Goal: Task Accomplishment & Management: Manage account settings

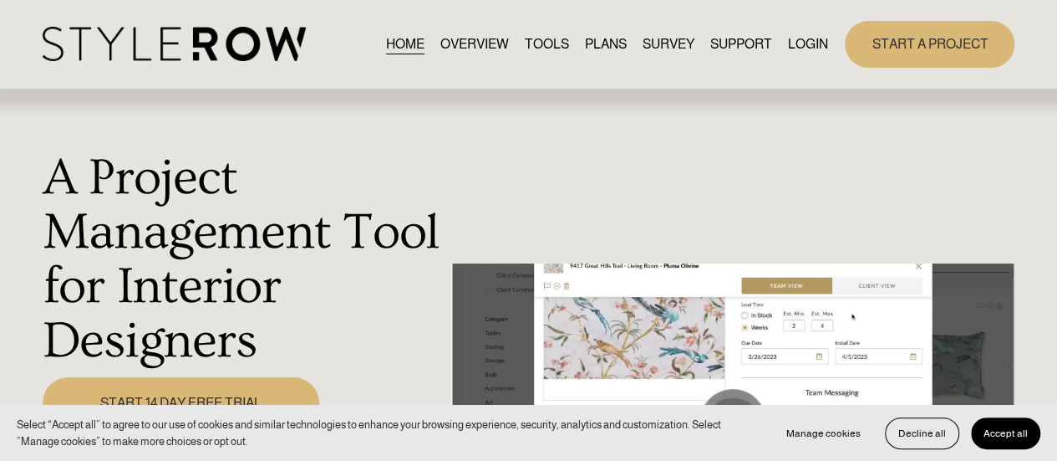
click at [804, 40] on link "LOGIN" at bounding box center [808, 44] width 40 height 23
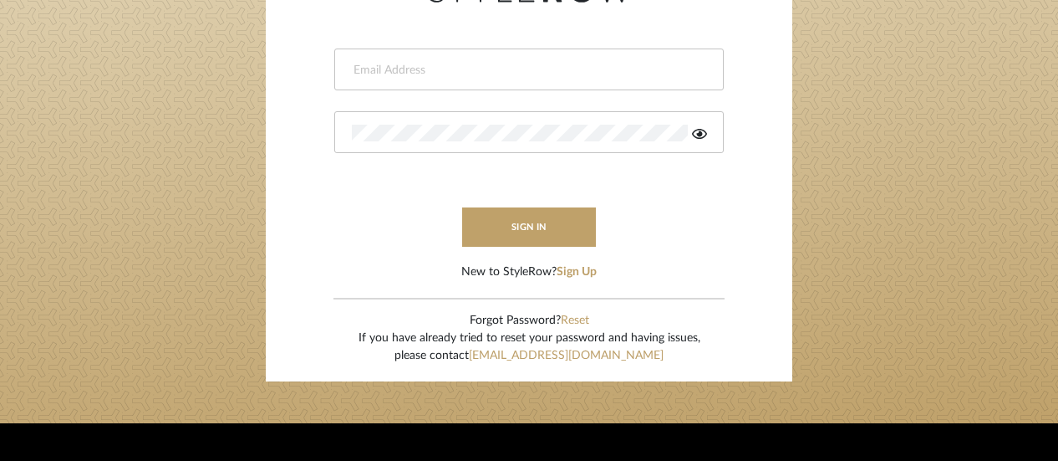
scroll to position [251, 0]
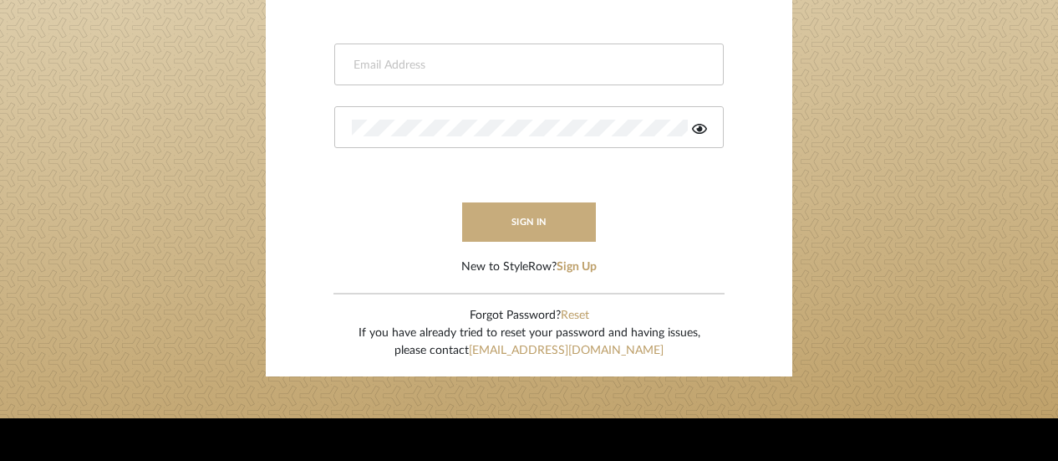
type input "[EMAIL_ADDRESS][DOMAIN_NAME]"
click at [527, 213] on button "sign in" at bounding box center [529, 221] width 134 height 39
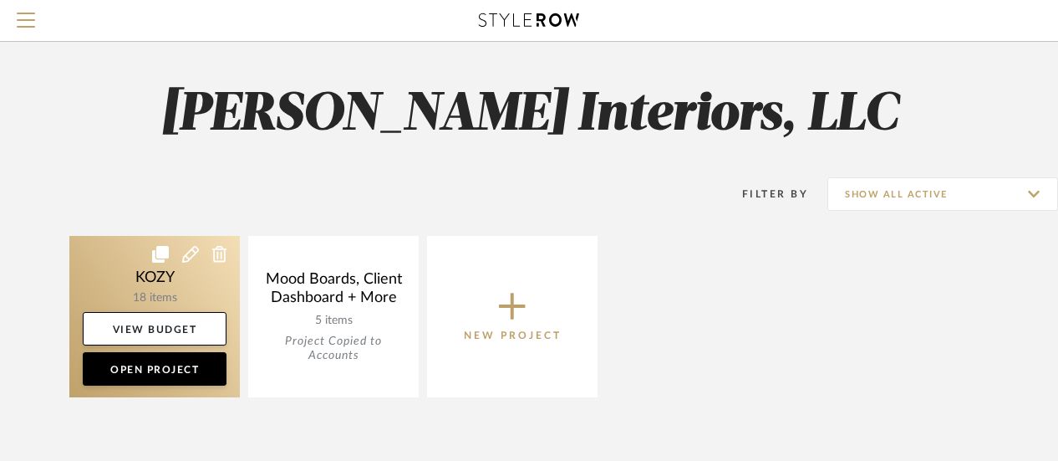
click at [159, 268] on link at bounding box center [154, 316] width 170 height 161
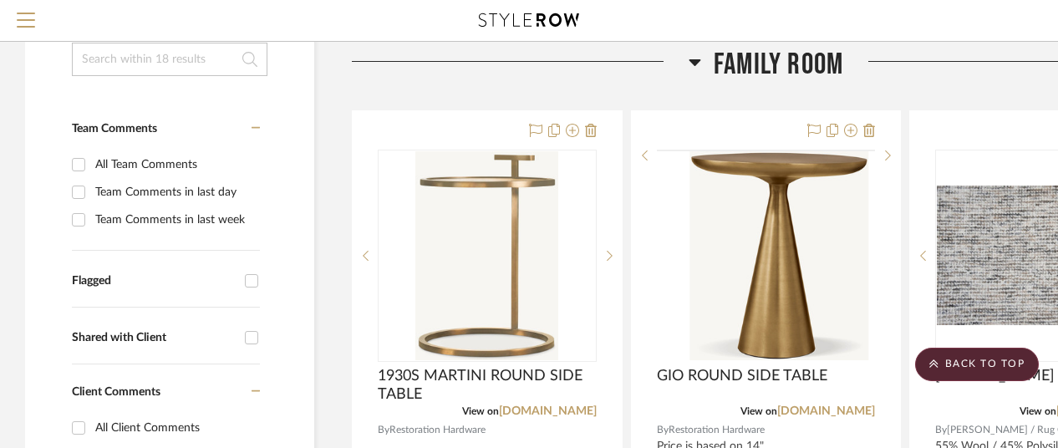
scroll to position [334, 0]
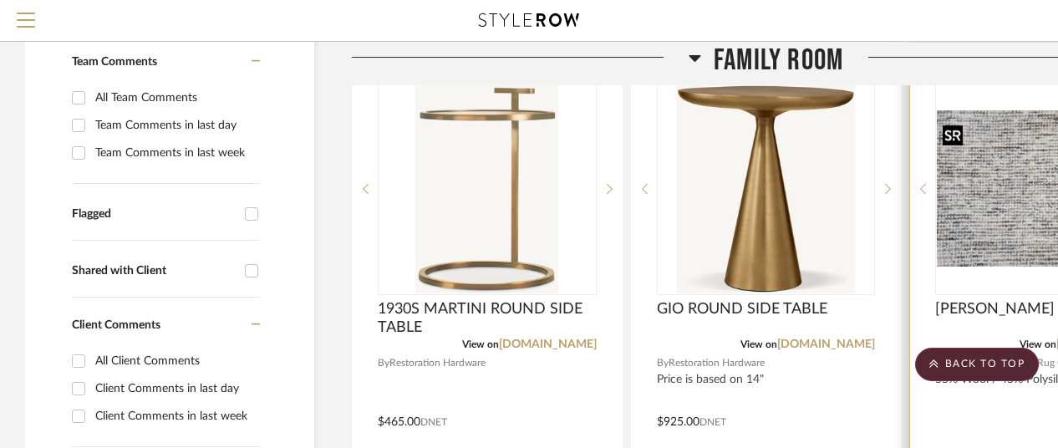
click at [969, 216] on div at bounding box center [1044, 189] width 219 height 212
click at [993, 226] on img "0" at bounding box center [1045, 189] width 216 height 140
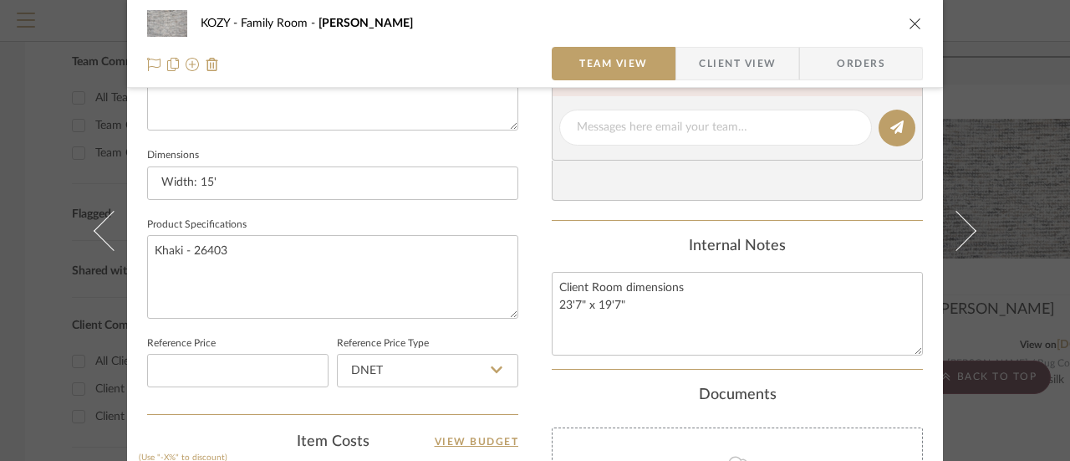
scroll to position [752, 0]
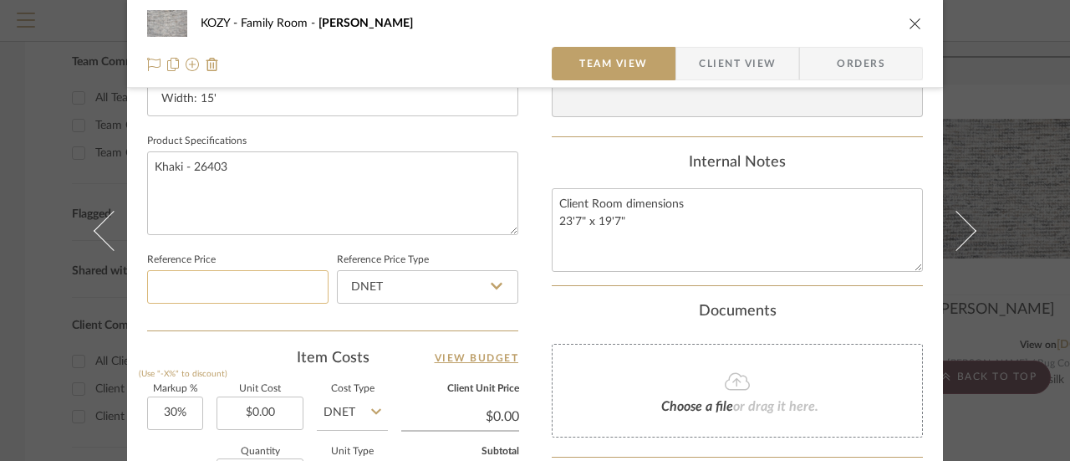
click at [207, 283] on input at bounding box center [237, 286] width 181 height 33
type input "$8,000.00"
click at [163, 410] on input "30" at bounding box center [175, 412] width 56 height 33
type input "20%"
type input "0.00"
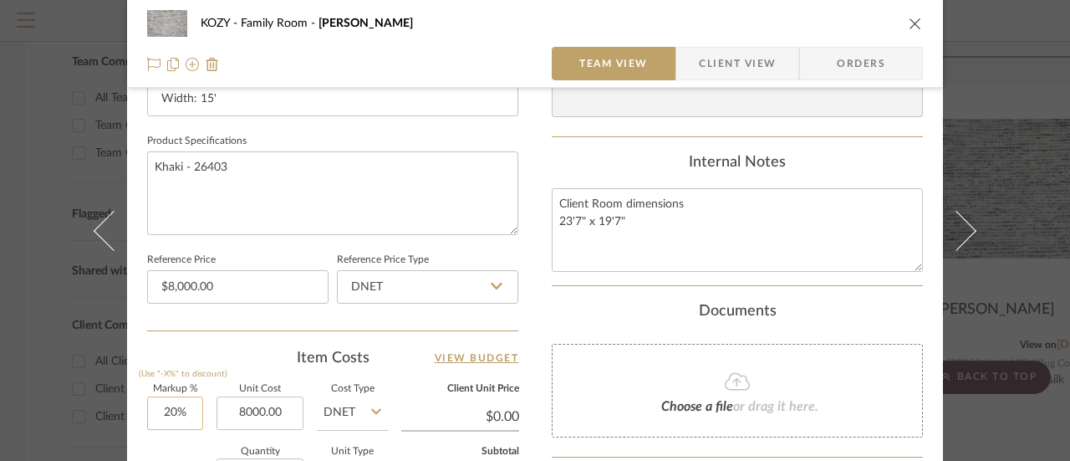
type input "$8,000.00"
type input "$9,600.00"
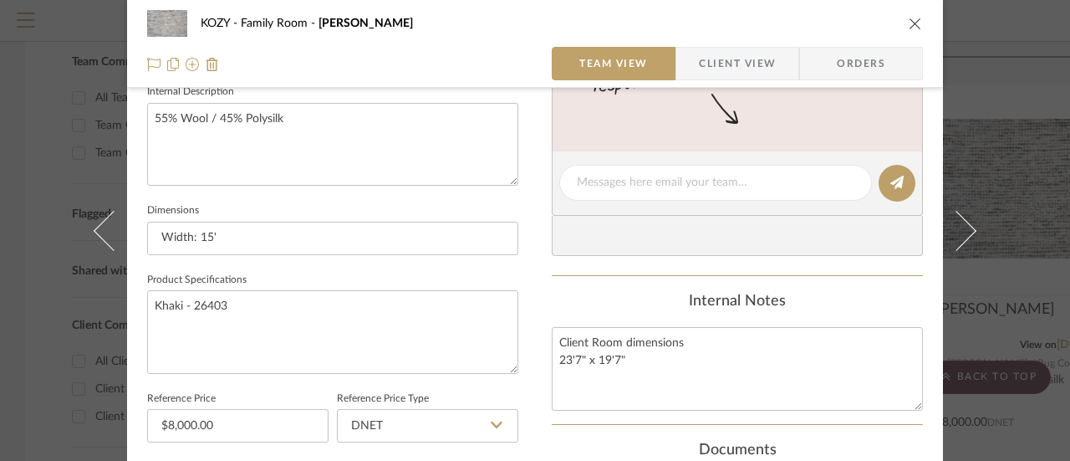
scroll to position [590, 0]
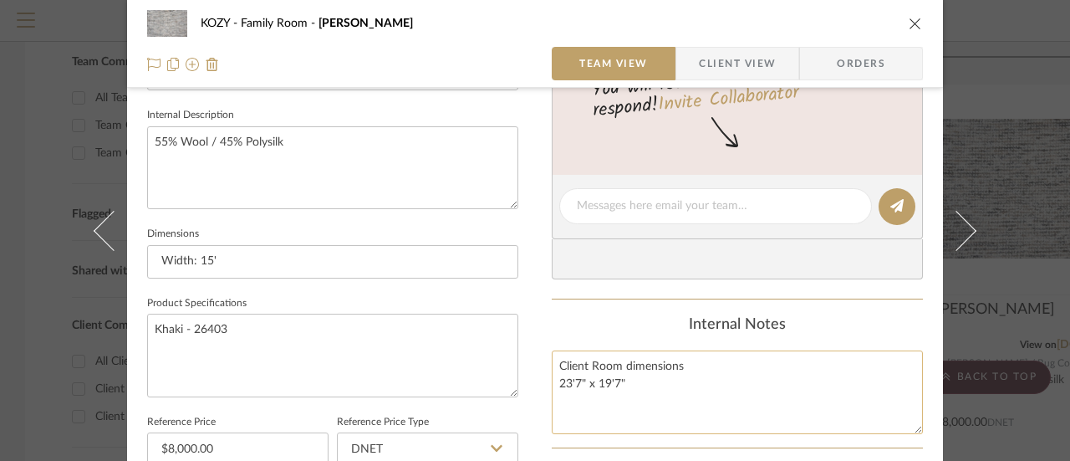
click at [630, 381] on textarea "Client Room dimensions 23'7" x 19'7"" at bounding box center [737, 391] width 371 height 83
click at [553, 395] on textarea "Client Room dimensions 23'7" x 19'7" One seam. Can do for less with 2 seams" at bounding box center [737, 391] width 371 height 83
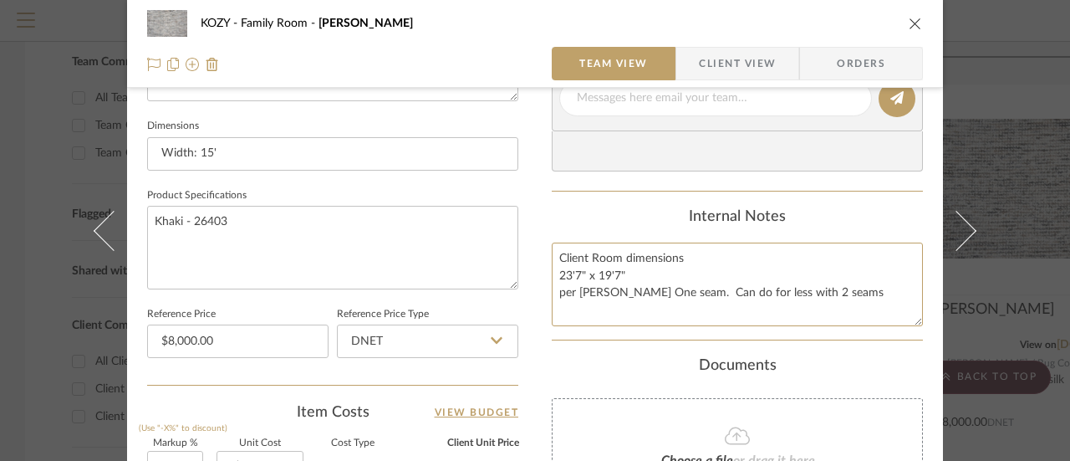
scroll to position [669, 0]
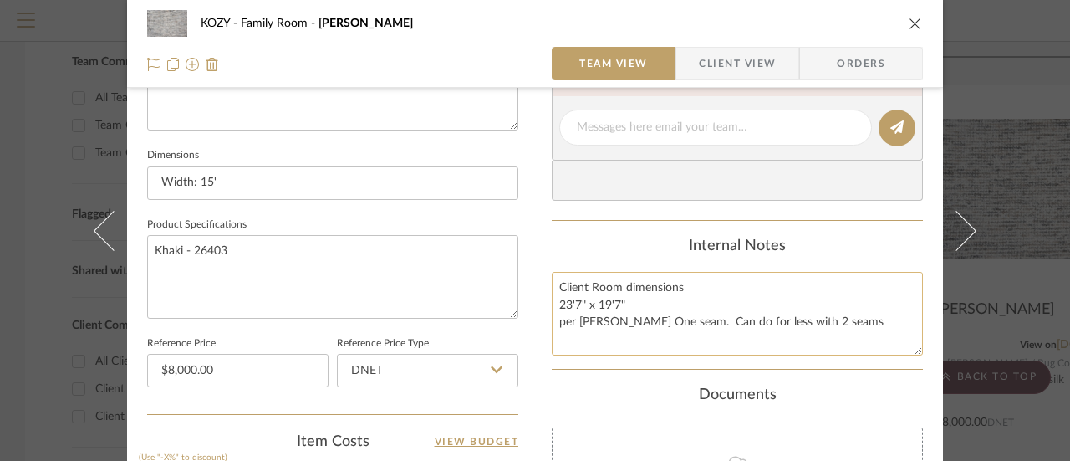
click at [812, 318] on textarea "Client Room dimensions 23'7" x 19'7" per [PERSON_NAME] One seam. Can do for les…" at bounding box center [737, 313] width 371 height 83
click at [707, 335] on textarea "Client Room dimensions 23'7" x 19'7" per [PERSON_NAME] One seam. Can do for les…" at bounding box center [737, 313] width 371 height 83
click at [724, 335] on textarea "Client Room dimensions 23'7" x 19'7" per [PERSON_NAME] One seam. Can do for les…" at bounding box center [737, 313] width 371 height 83
click at [855, 338] on textarea "Client Room dimensions 23'7" x 19'7" per [PERSON_NAME] One seam. Can do for les…" at bounding box center [737, 313] width 371 height 83
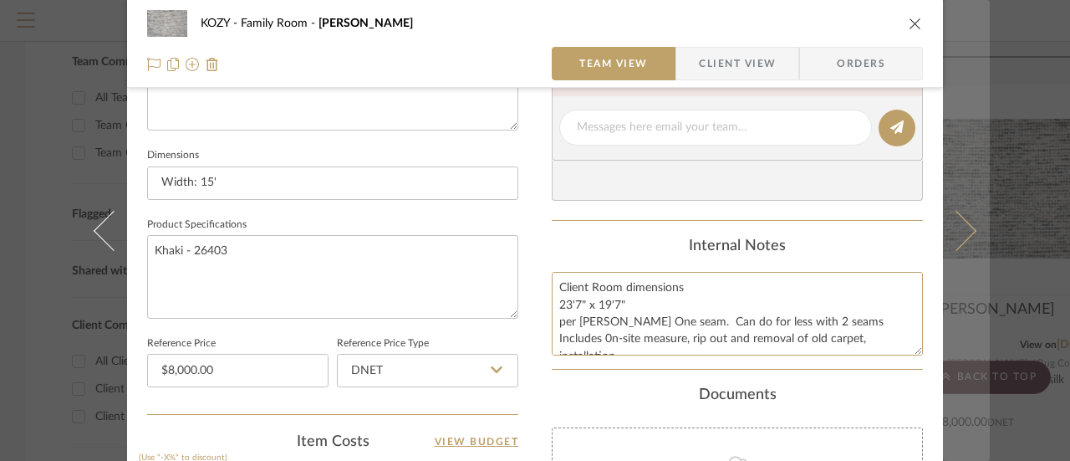
scroll to position [7, 0]
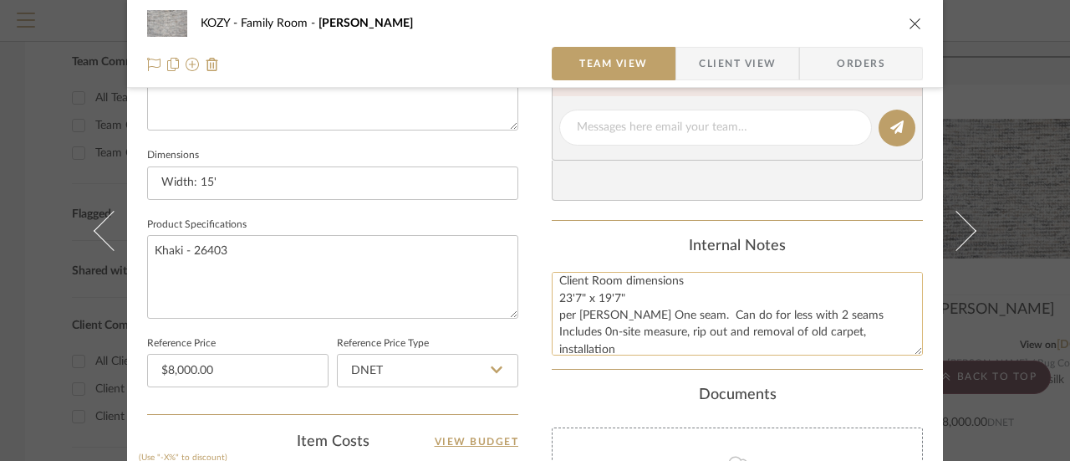
click at [605, 327] on textarea "Client Room dimensions 23'7" x 19'7" per [PERSON_NAME] One seam. Can do for les…" at bounding box center [737, 313] width 371 height 83
click at [639, 331] on textarea "Client Room dimensions 23'7" x 19'7" per [PERSON_NAME] One seam. Can do for les…" at bounding box center [737, 313] width 371 height 83
click at [873, 332] on textarea "Client Room dimensions 23'7" x 19'7" per [PERSON_NAME] One seam. Can do for les…" at bounding box center [737, 313] width 371 height 83
type textarea "Client Room dimensions 23'7" x 19'7" per [PERSON_NAME] One seam. Can do for les…"
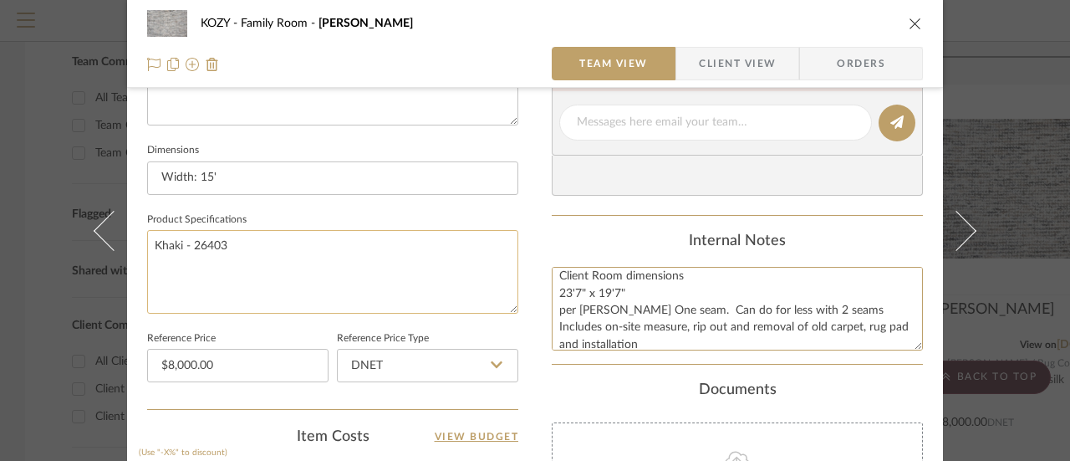
scroll to position [256, 0]
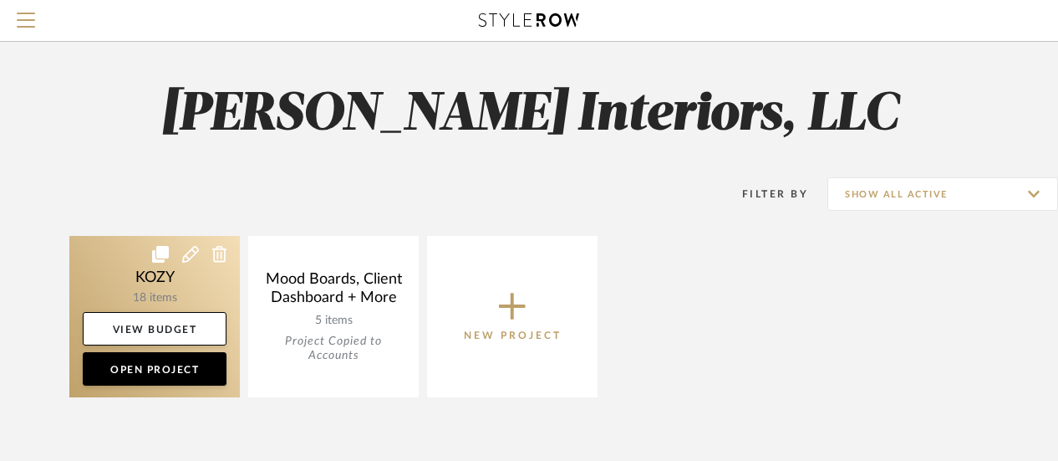
click at [157, 275] on link at bounding box center [154, 316] width 170 height 161
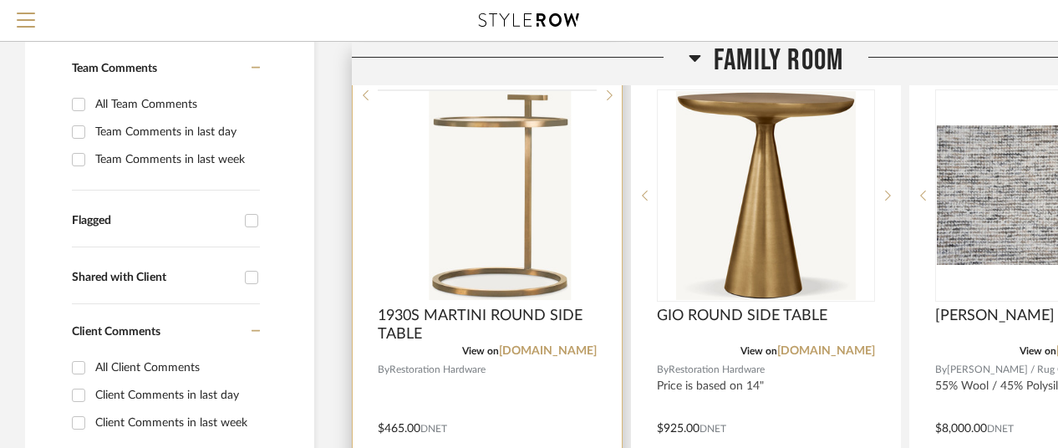
scroll to position [334, 0]
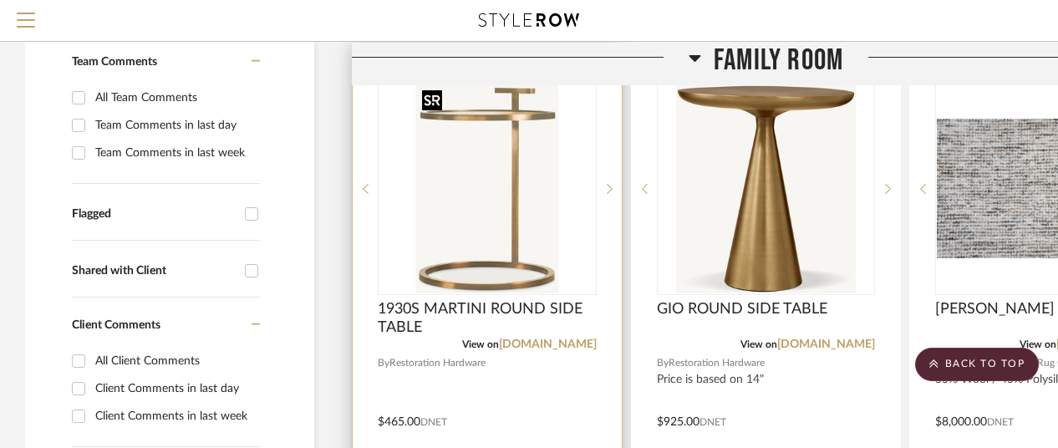
click at [489, 210] on img "0" at bounding box center [486, 188] width 143 height 209
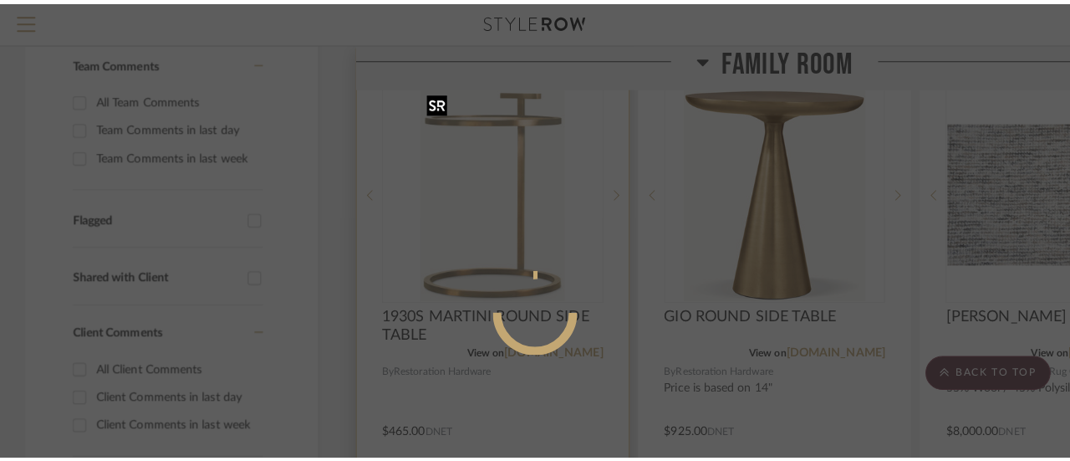
scroll to position [0, 0]
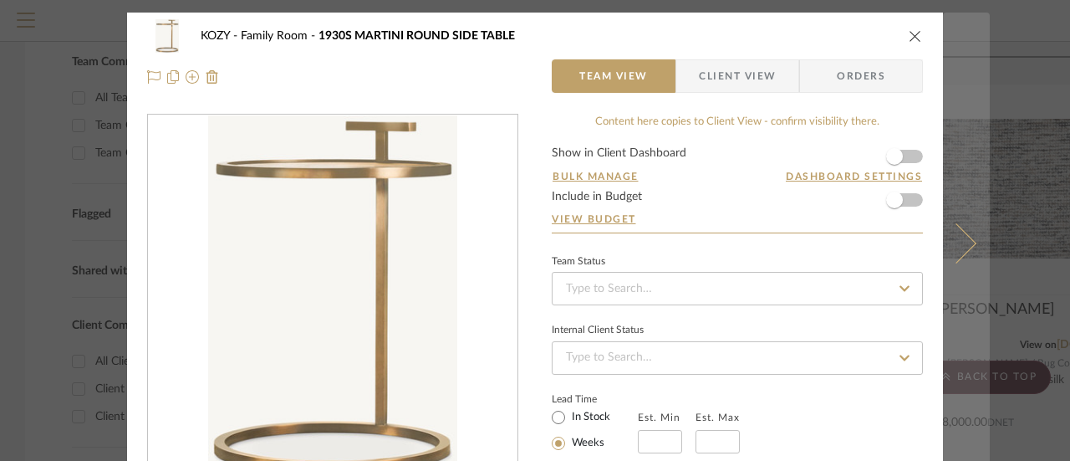
click at [964, 238] on icon at bounding box center [956, 242] width 40 height 40
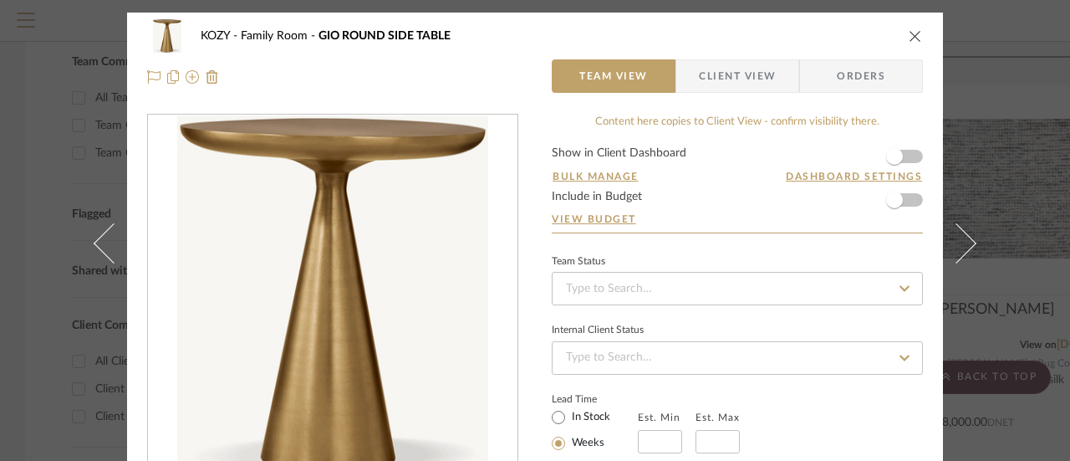
click at [908, 34] on icon "close" at bounding box center [914, 35] width 13 height 13
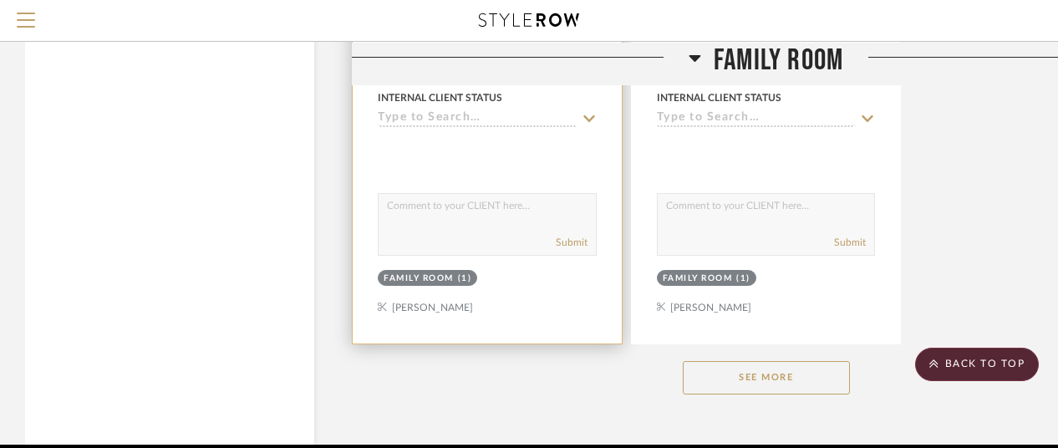
scroll to position [2323, 0]
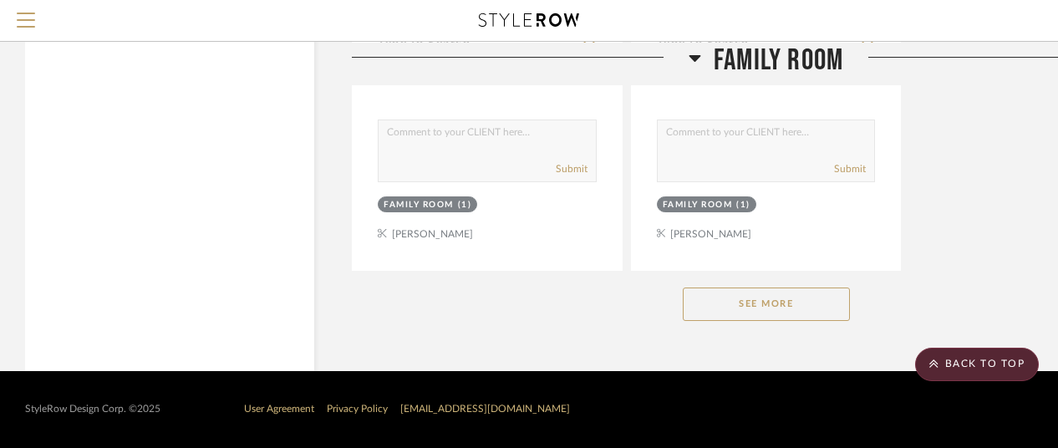
click at [760, 302] on button "See More" at bounding box center [766, 304] width 167 height 33
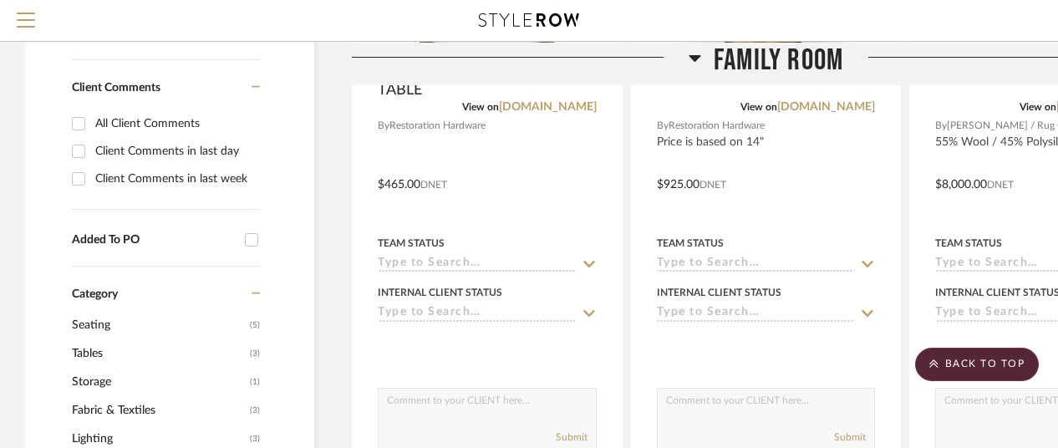
scroll to position [585, 0]
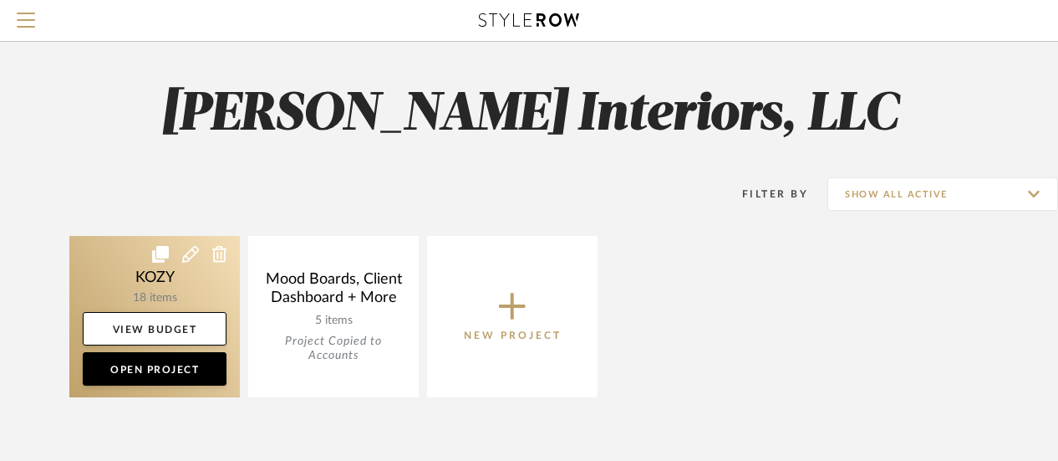
click at [157, 273] on link at bounding box center [154, 316] width 170 height 161
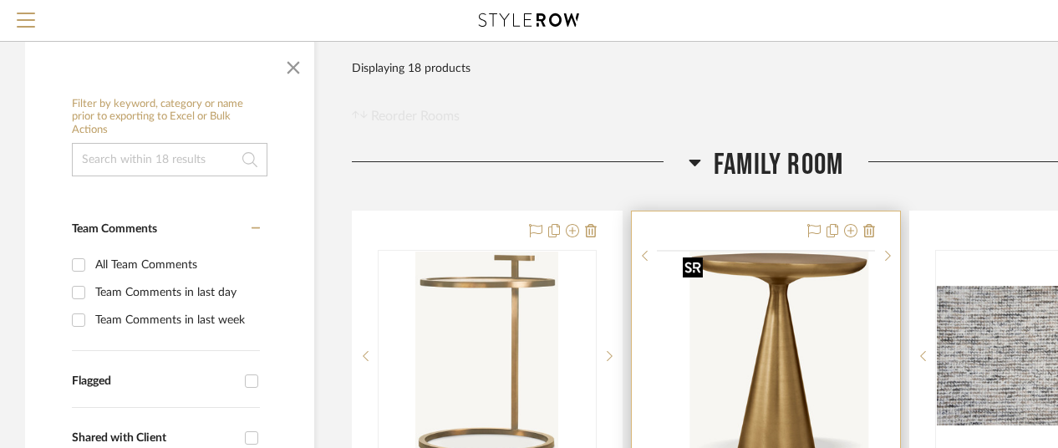
scroll to position [251, 0]
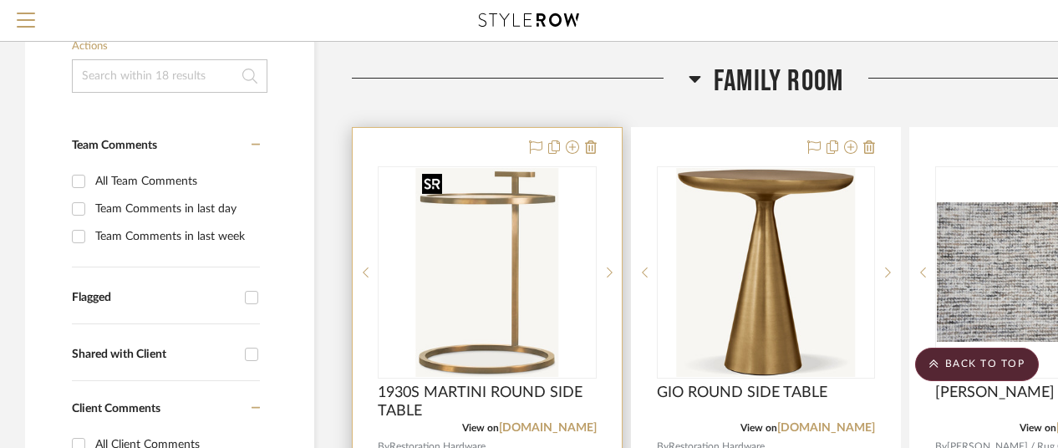
click at [513, 268] on img "0" at bounding box center [486, 272] width 143 height 209
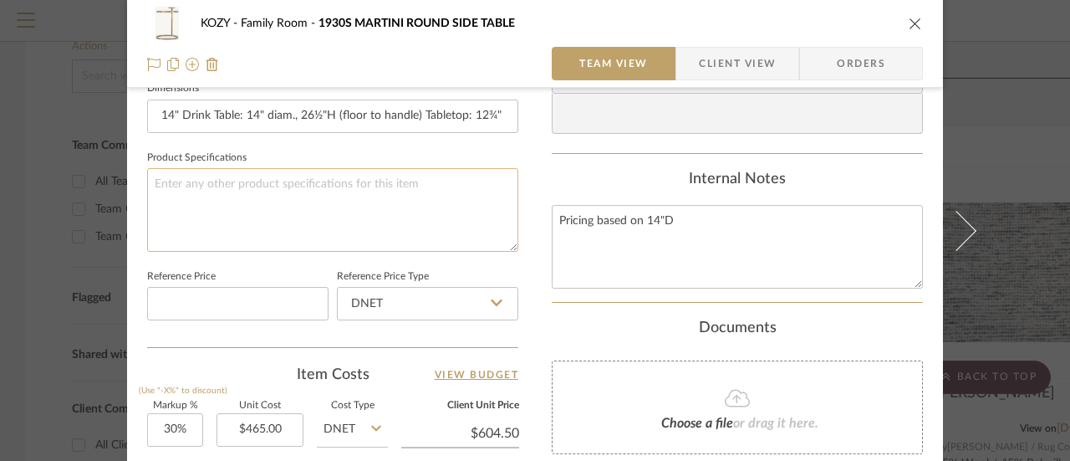
scroll to position [752, 0]
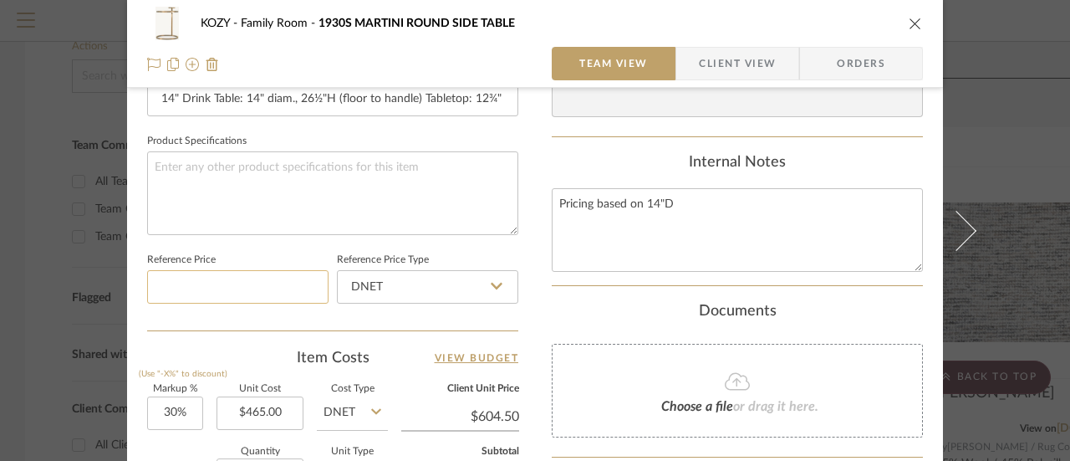
click at [201, 283] on input at bounding box center [237, 286] width 181 height 33
type input "$566.00"
click at [165, 409] on input "30" at bounding box center [175, 412] width 56 height 33
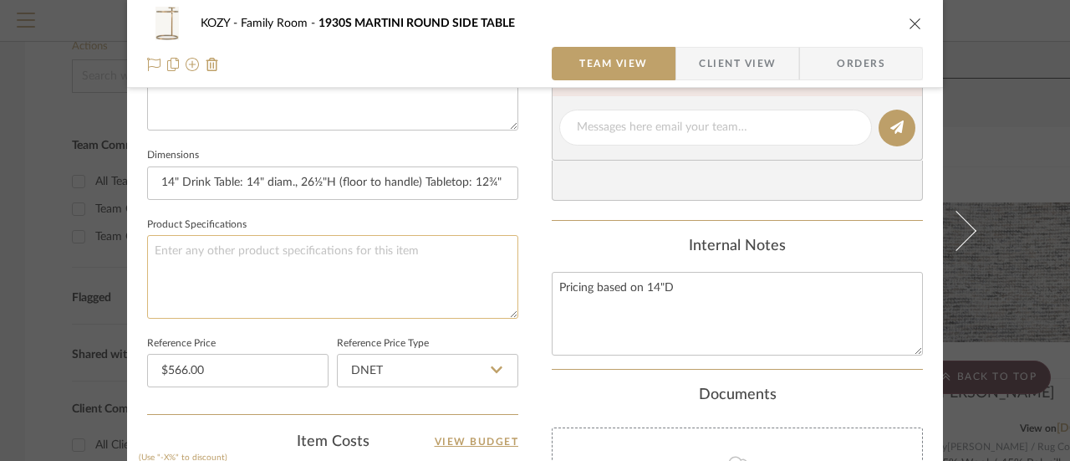
scroll to position [590, 0]
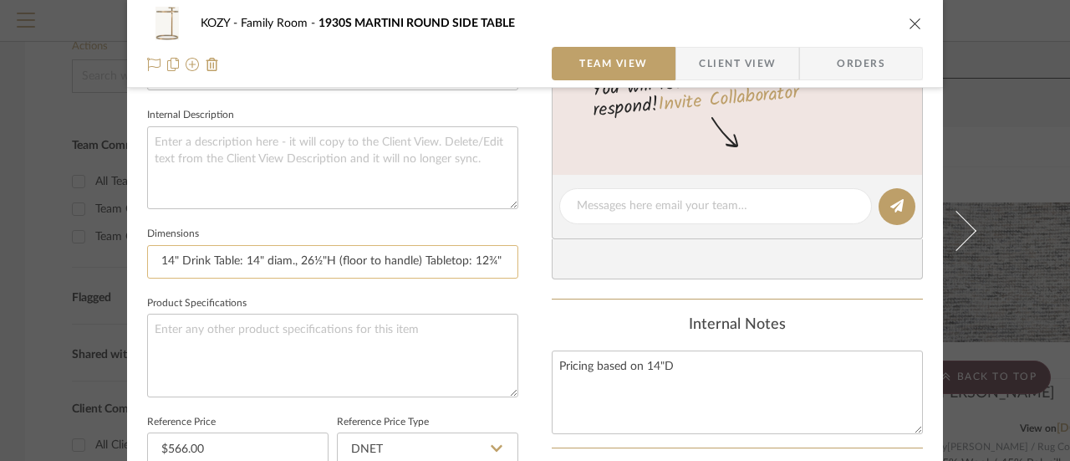
type input "20%"
type input "$558.00"
click at [167, 258] on input "14" Drink Table: 14" diam., 26½"H (floor to handle) Tabletop: 12¾" diam., 23¾"H…" at bounding box center [332, 261] width 371 height 33
click at [252, 258] on input "18" Drink Table: 14" diam., 26½"H (floor to handle) Tabletop: 12¾" diam., 23¾"H…" at bounding box center [332, 261] width 371 height 33
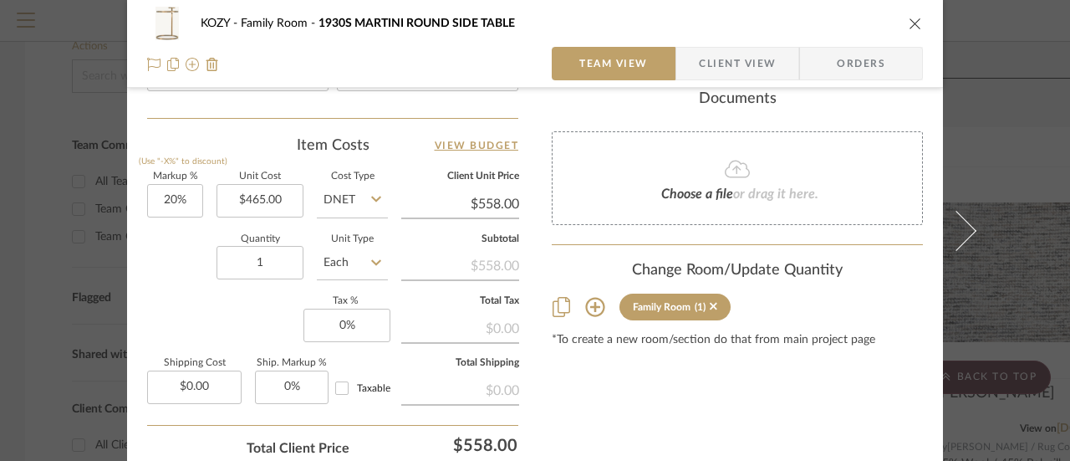
scroll to position [1008, 0]
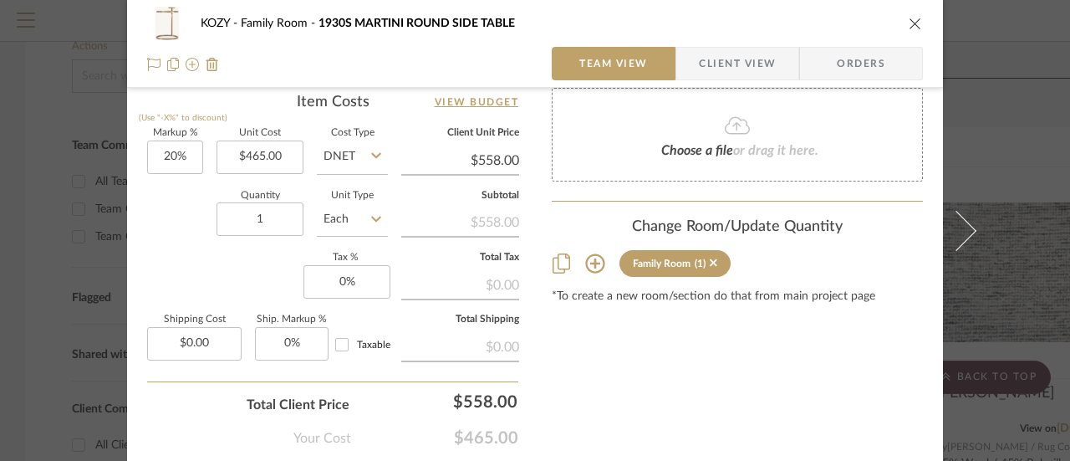
type input "18" Drink Table: 18" diam., 26½"H (floor to handle) Tabletop: 12¾" diam., 23¾"H…"
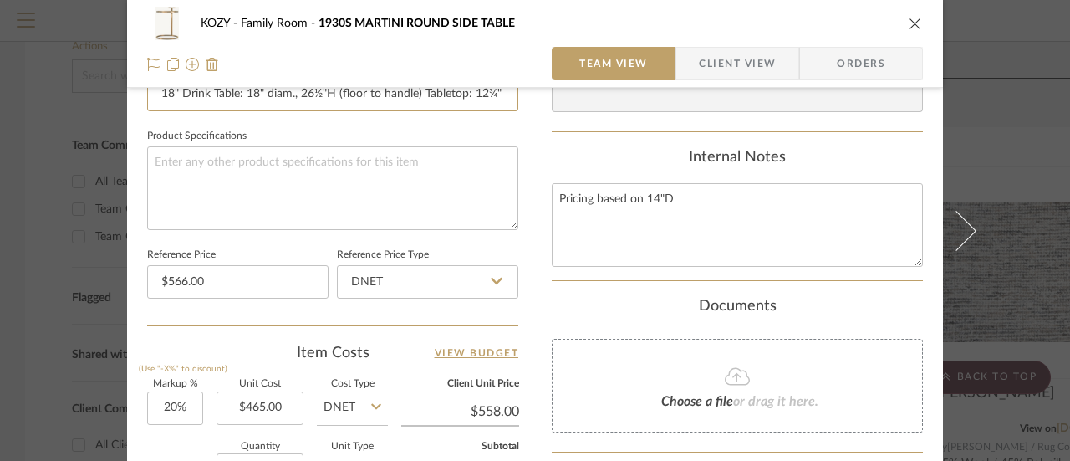
scroll to position [674, 0]
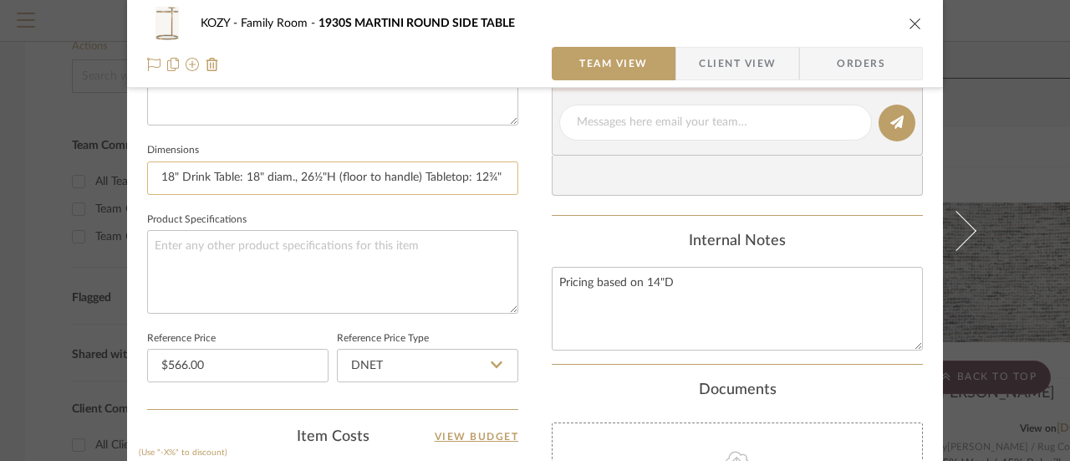
click at [169, 174] on input "18" Drink Table: 18" diam., 26½"H (floor to handle) Tabletop: 12¾" diam., 23¾"H…" at bounding box center [332, 177] width 371 height 33
click at [251, 175] on input "14" Drink Table: 18" diam., 26½"H (floor to handle) Tabletop: 12¾" diam., 23¾"H…" at bounding box center [332, 177] width 371 height 33
type input "14" Drink Table: 14" diam., 26½"H (floor to handle) Tabletop: 12¾" diam., 23¾"H…"
click at [181, 361] on input "566.00" at bounding box center [237, 365] width 181 height 33
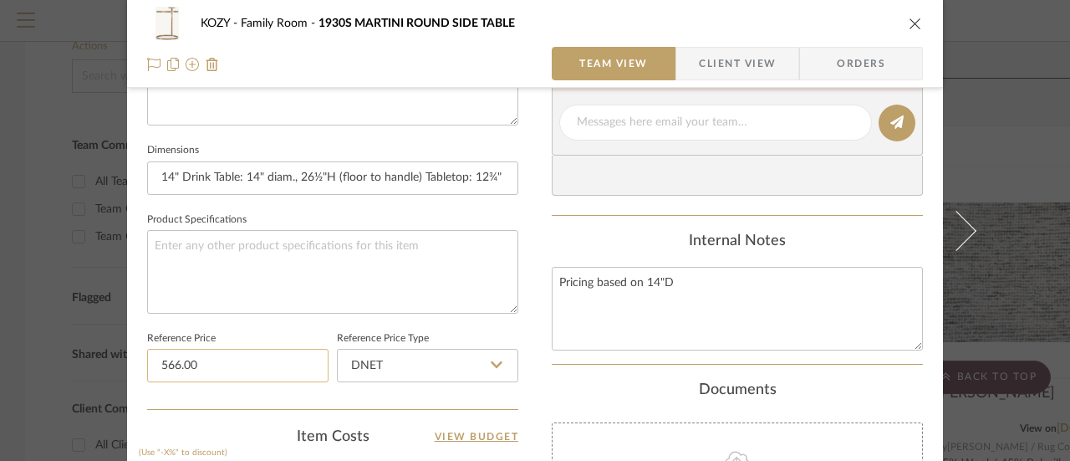
click at [174, 362] on input "566.00" at bounding box center [237, 365] width 181 height 33
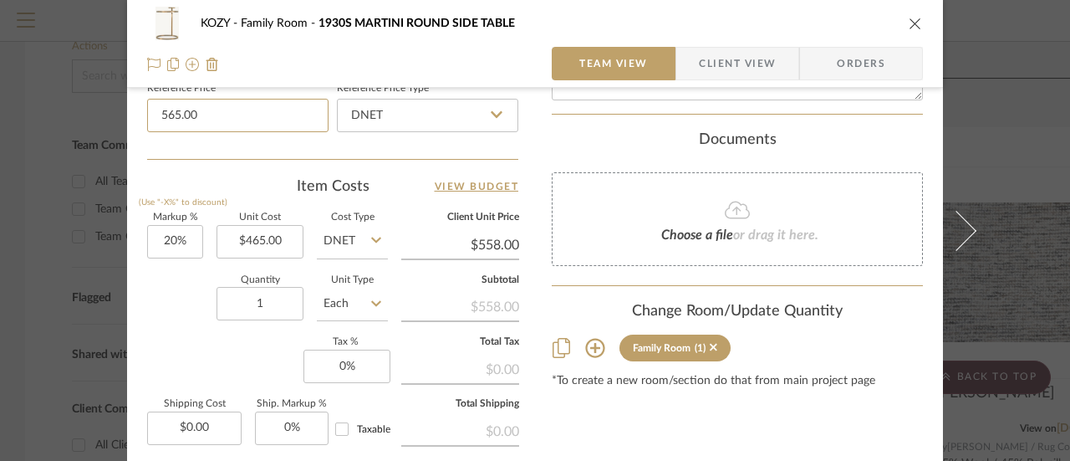
scroll to position [924, 0]
type input "$565.00"
click at [246, 234] on input "465.00" at bounding box center [259, 240] width 87 height 33
click at [243, 235] on input "465.00" at bounding box center [259, 240] width 87 height 33
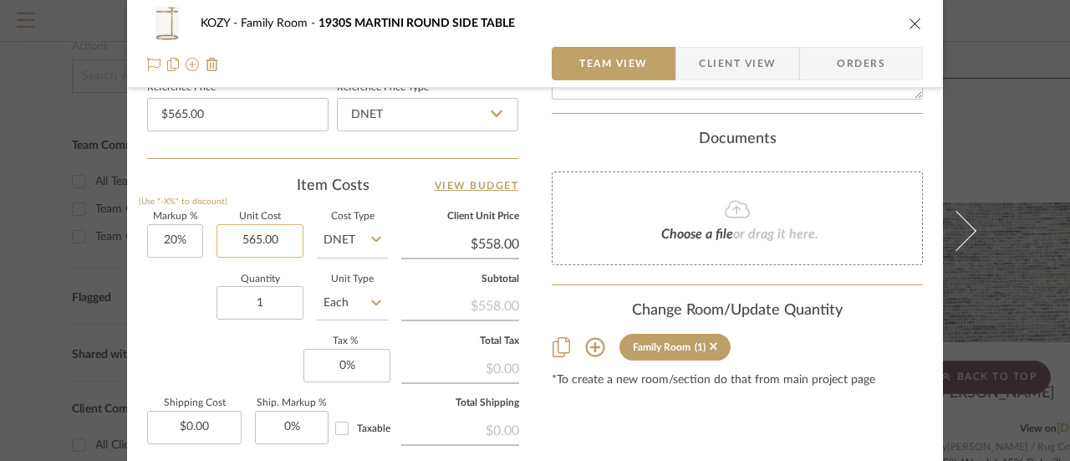
type input "$565.00"
type input "$678.00"
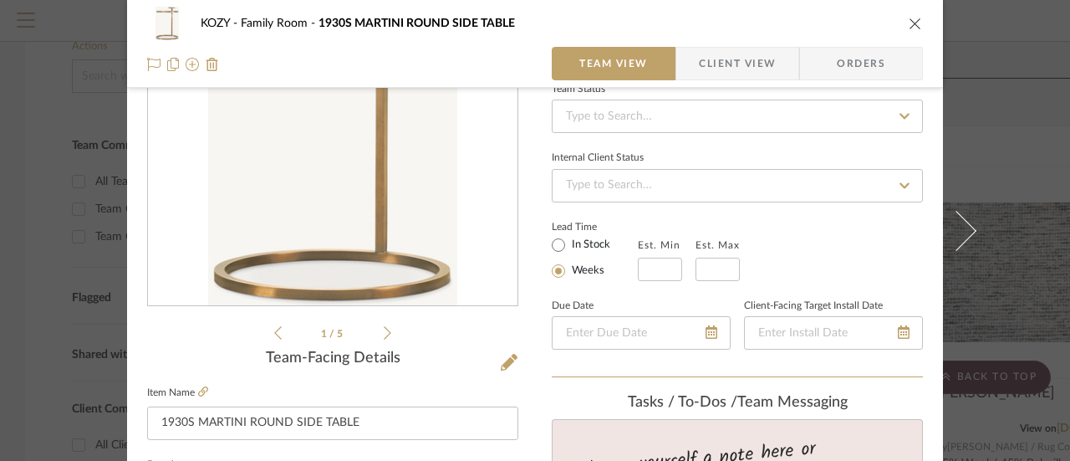
scroll to position [0, 0]
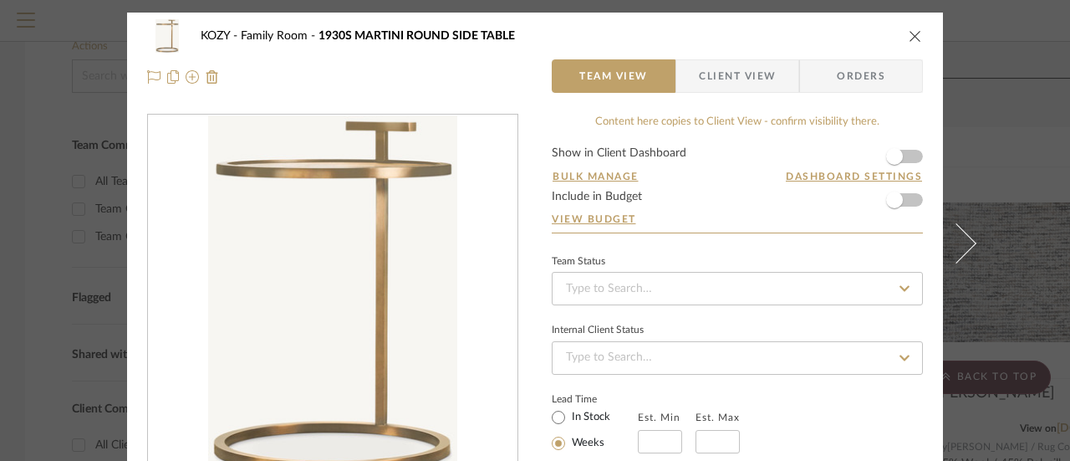
click at [908, 33] on icon "close" at bounding box center [914, 35] width 13 height 13
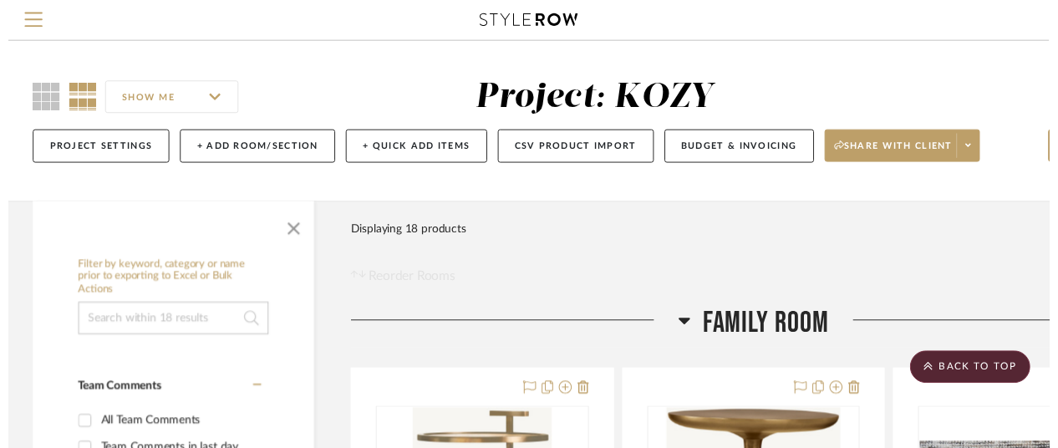
scroll to position [251, 0]
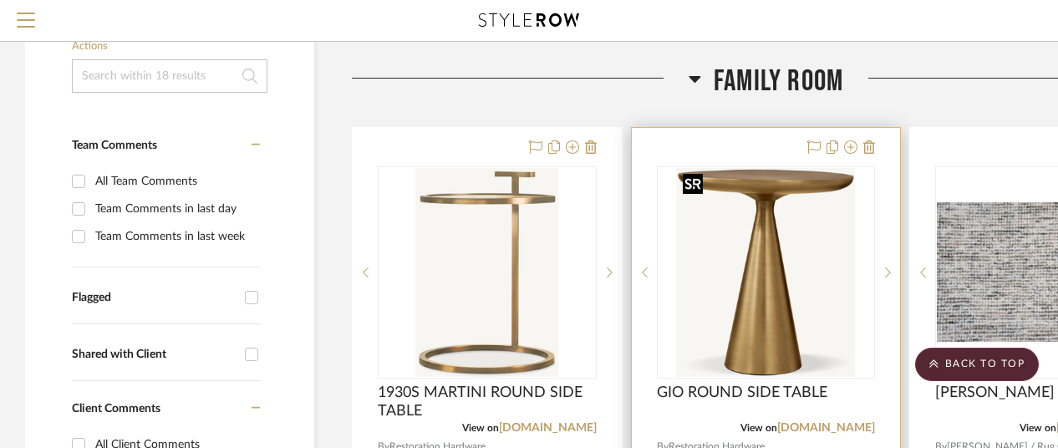
click at [764, 216] on img "0" at bounding box center [765, 272] width 179 height 209
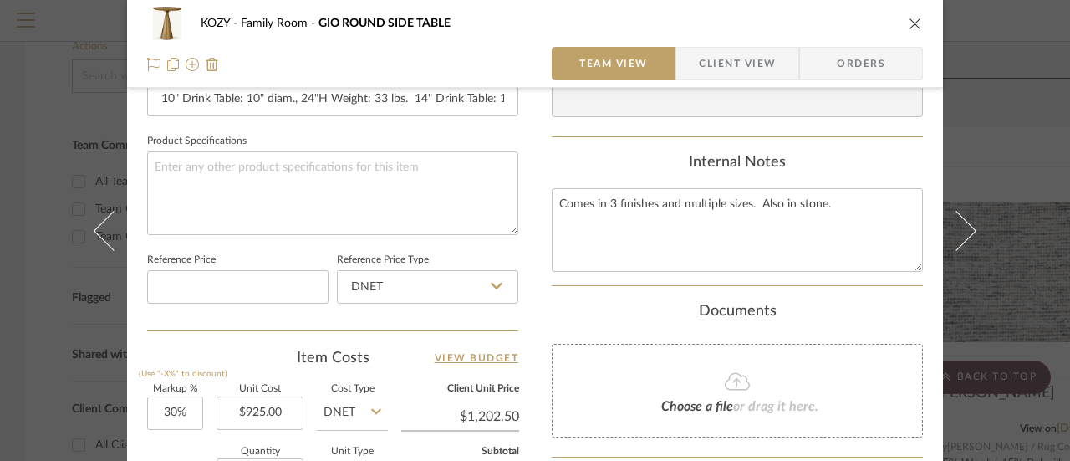
scroll to position [836, 0]
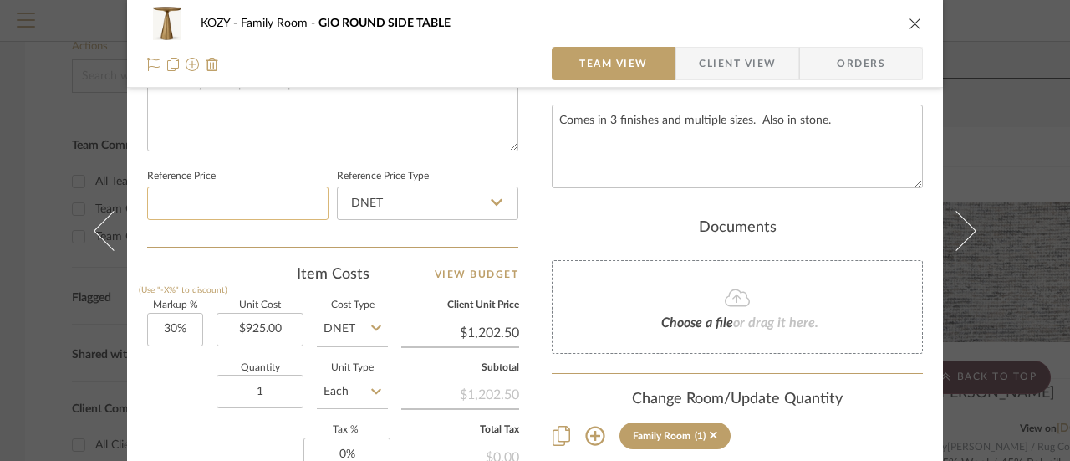
click at [220, 203] on input at bounding box center [237, 202] width 181 height 33
type input "$925.00"
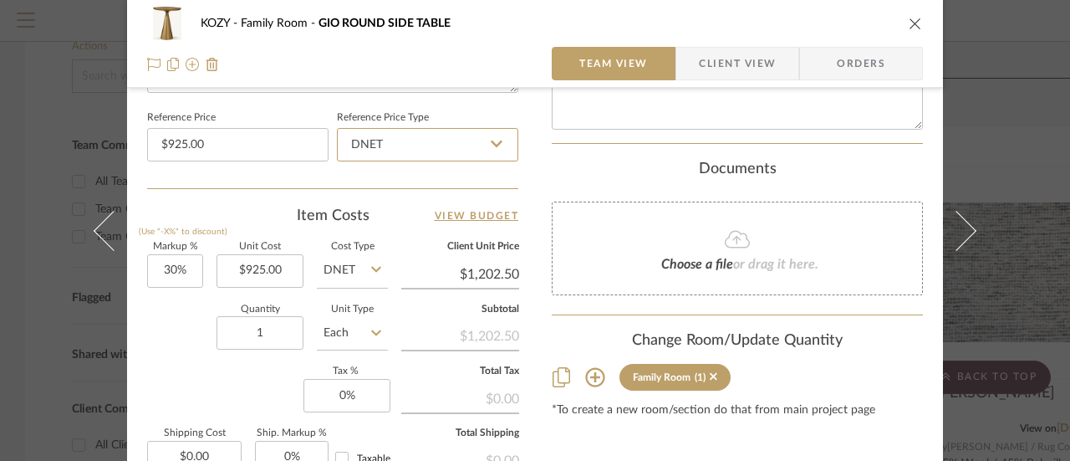
scroll to position [919, 0]
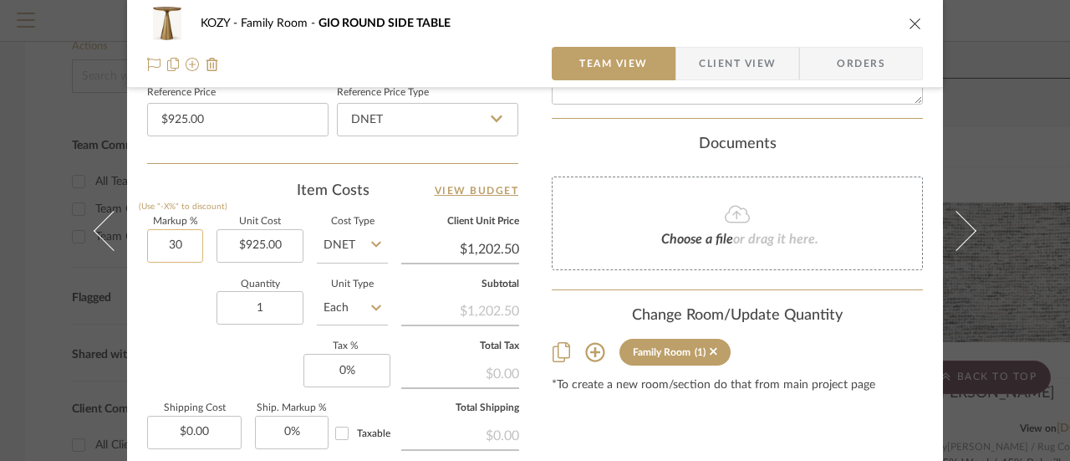
click at [163, 239] on input "30" at bounding box center [175, 245] width 56 height 33
type input "20%"
type input "925.00"
type input "$1,110.00"
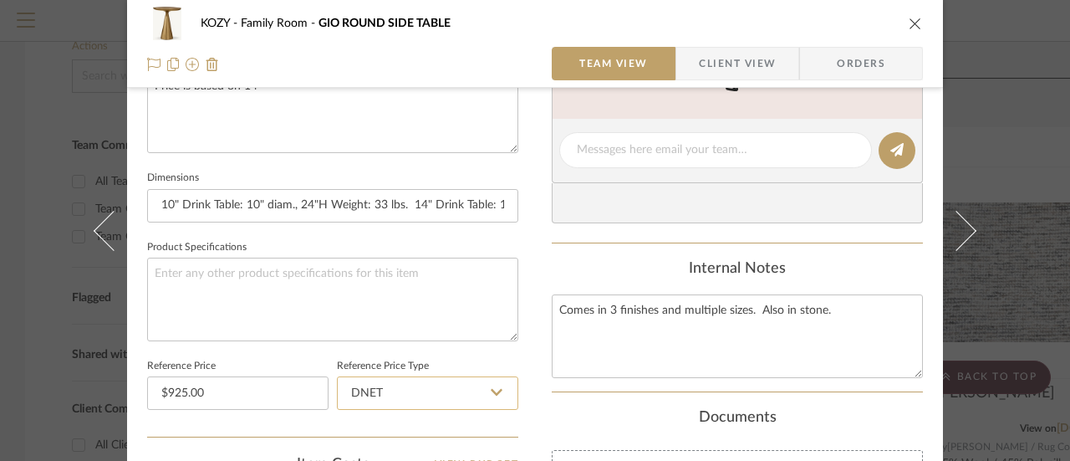
scroll to position [590, 0]
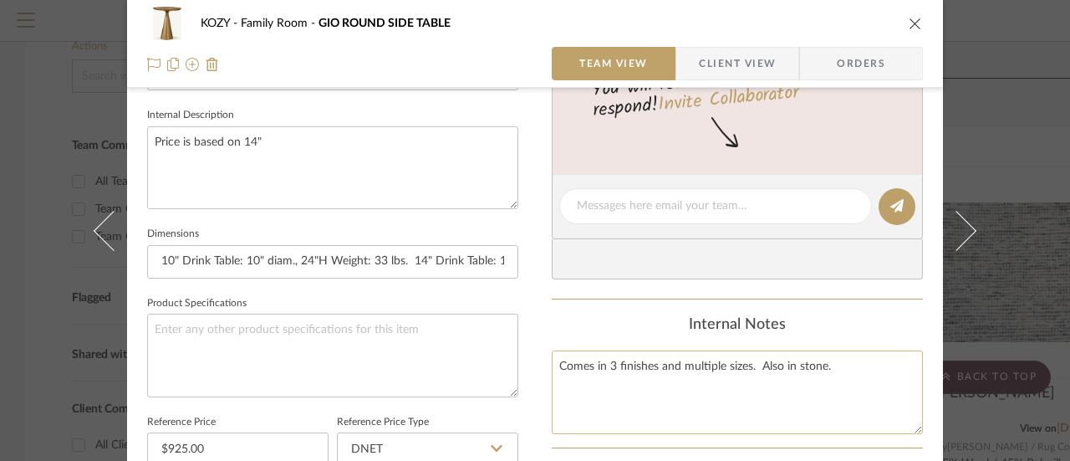
type input "$925.00"
click at [826, 362] on textarea "Comes in 3 finishes and multiple sizes. Also in stone." at bounding box center [737, 391] width 371 height 83
type textarea "Comes in 3 finishes and multiple sizes. Also in stone. Price is based on 14" ta…"
click at [257, 139] on textarea "Price is based on 14"" at bounding box center [332, 167] width 371 height 83
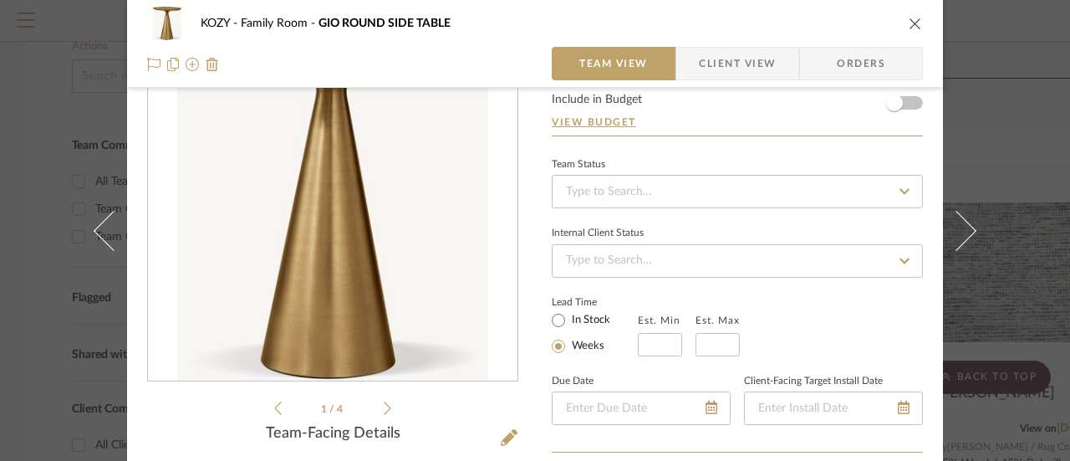
scroll to position [167, 0]
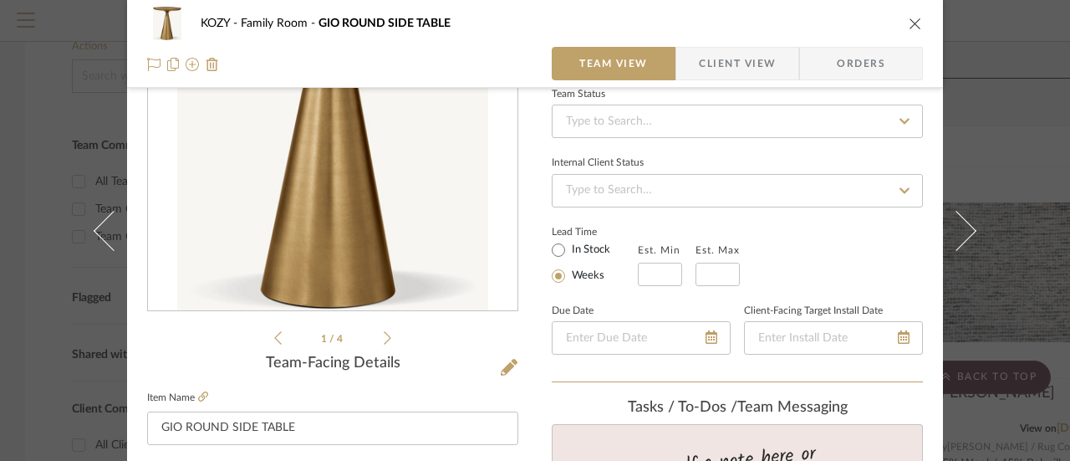
type textarea "Price is based on 14"D"
click at [384, 333] on icon at bounding box center [388, 337] width 8 height 15
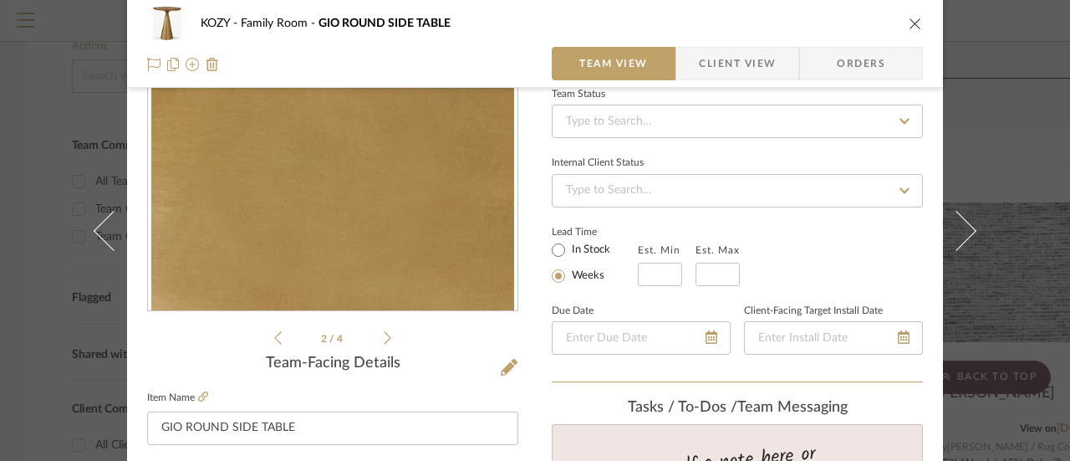
click at [384, 333] on icon at bounding box center [388, 337] width 8 height 15
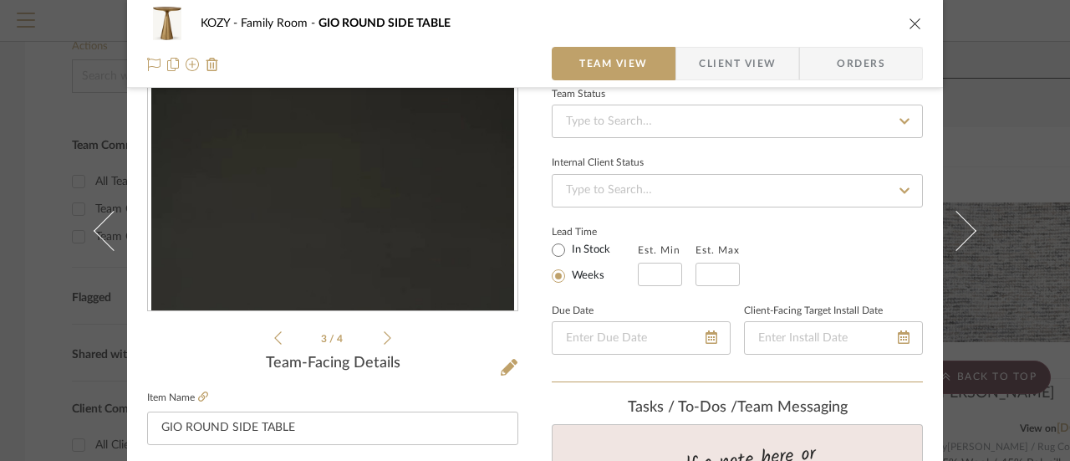
click at [384, 332] on icon at bounding box center [388, 337] width 8 height 15
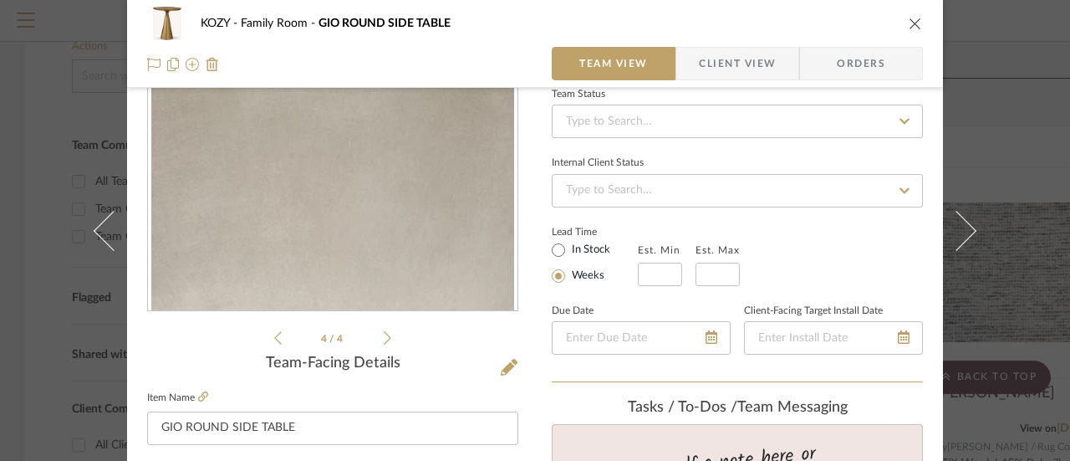
click at [384, 332] on icon at bounding box center [388, 337] width 8 height 13
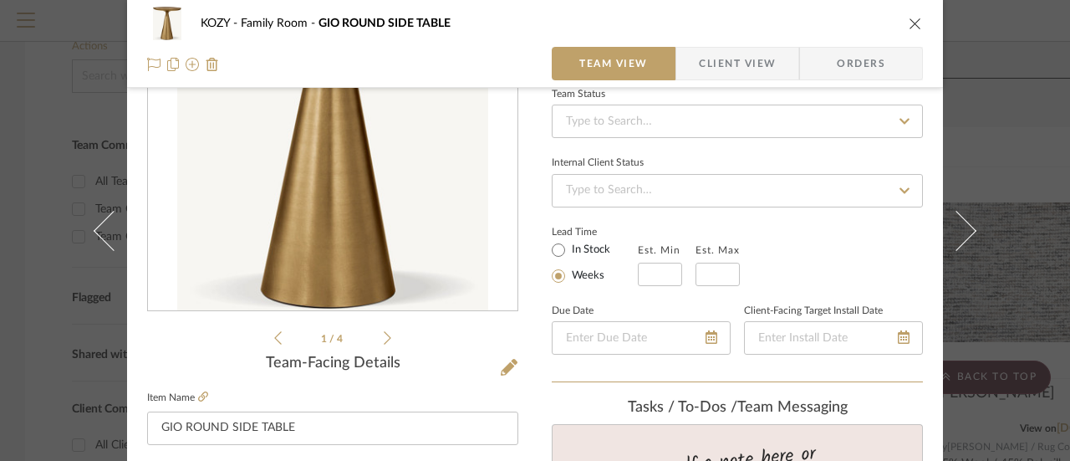
scroll to position [0, 0]
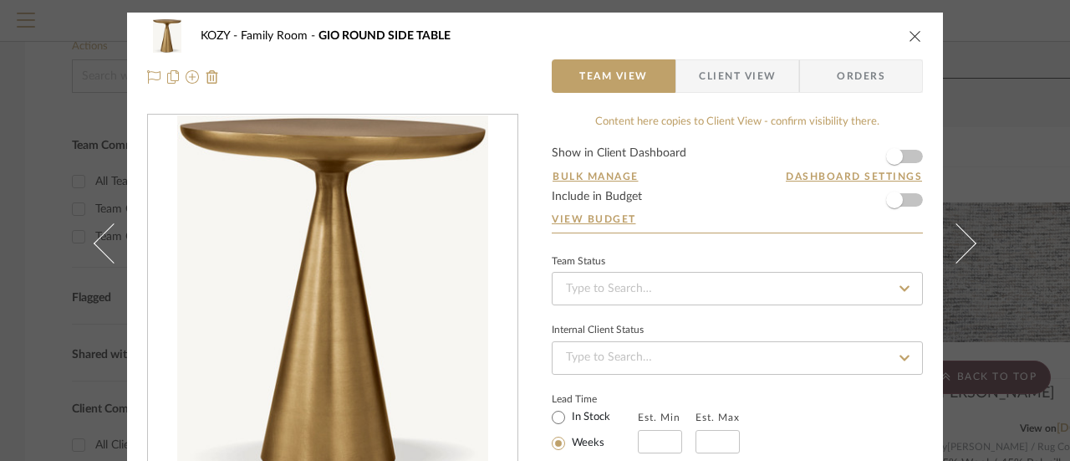
click at [908, 34] on icon "close" at bounding box center [914, 35] width 13 height 13
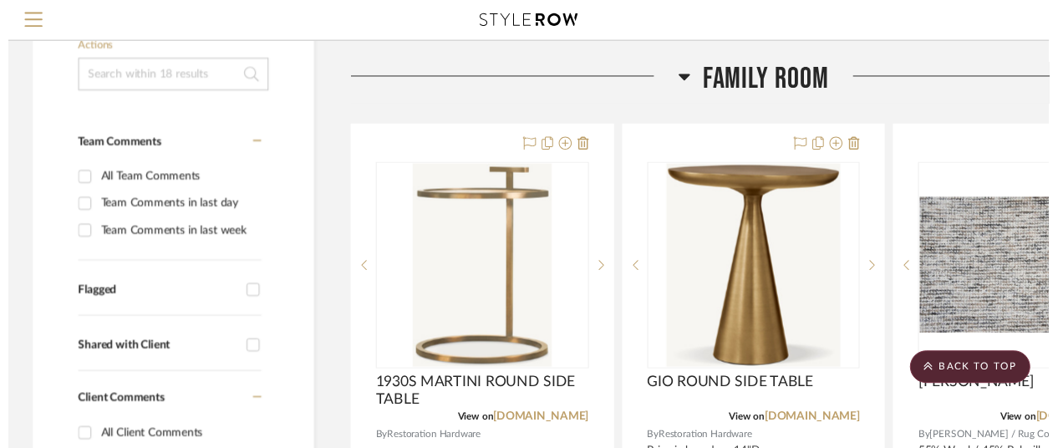
scroll to position [251, 0]
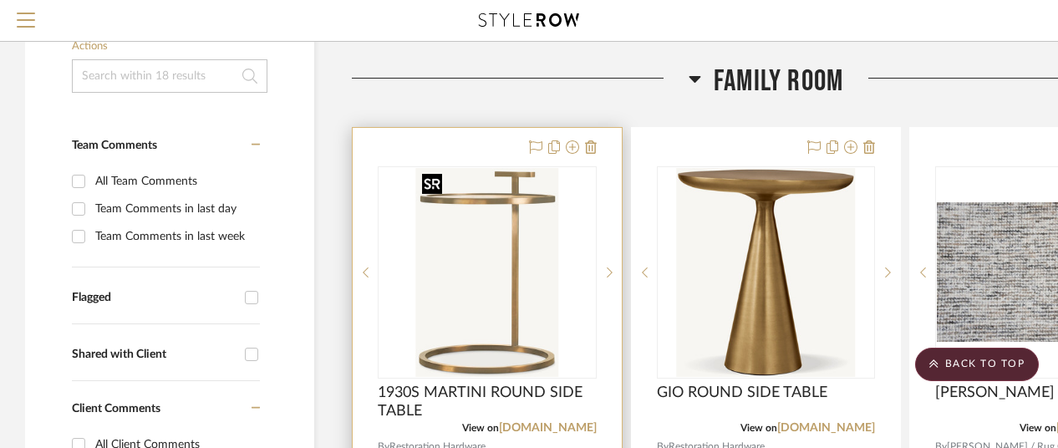
click at [488, 206] on img "0" at bounding box center [486, 272] width 143 height 209
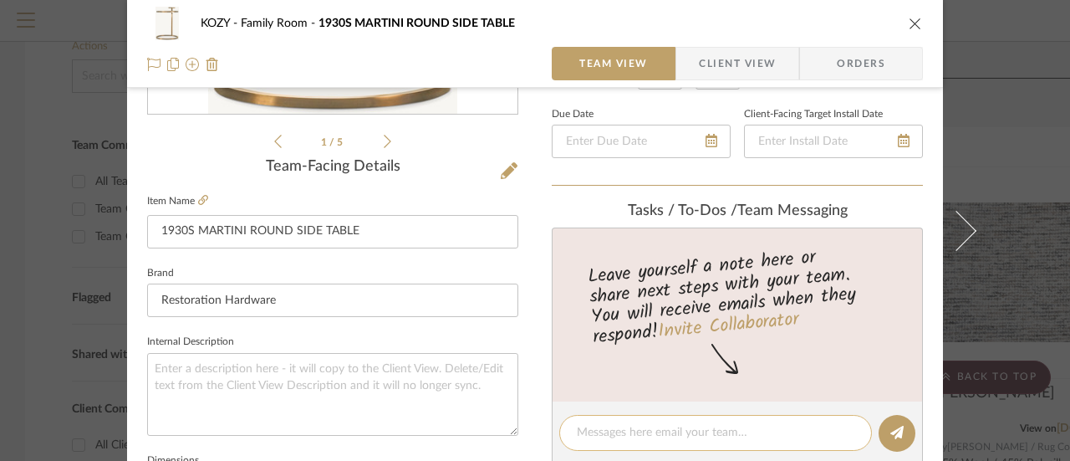
scroll to position [334, 0]
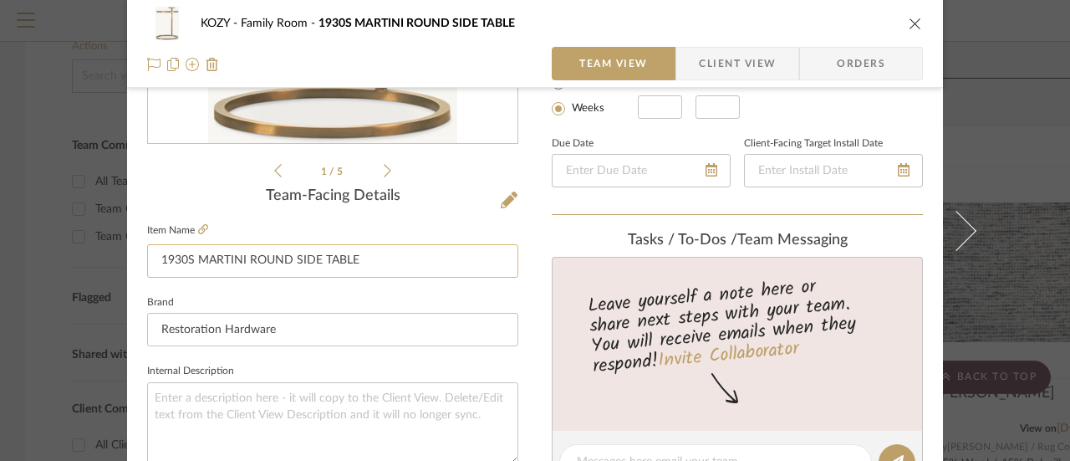
click at [383, 258] on input "1930S MARTINI ROUND SIDE TABLE" at bounding box center [332, 260] width 371 height 33
type input "1930S MARTINI ROUND SIDE TABLE - 14"D"
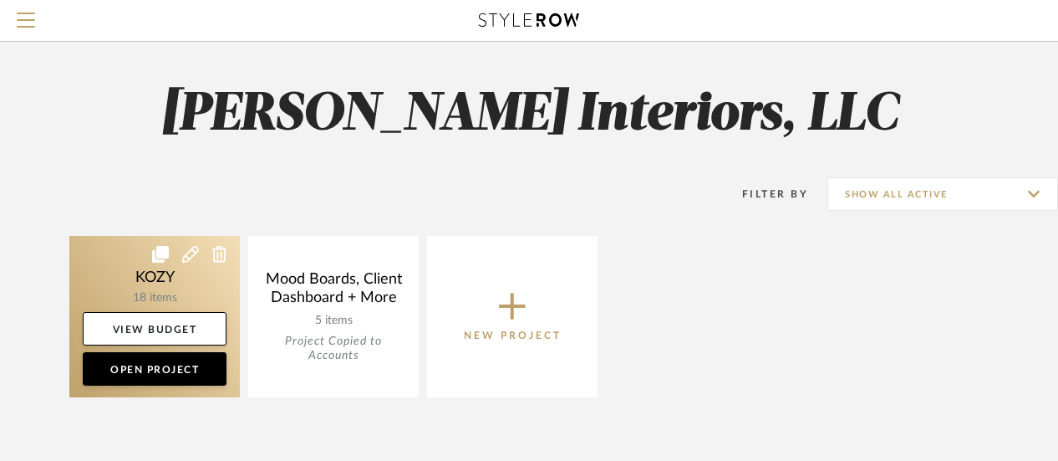
click at [170, 277] on link at bounding box center [154, 316] width 170 height 161
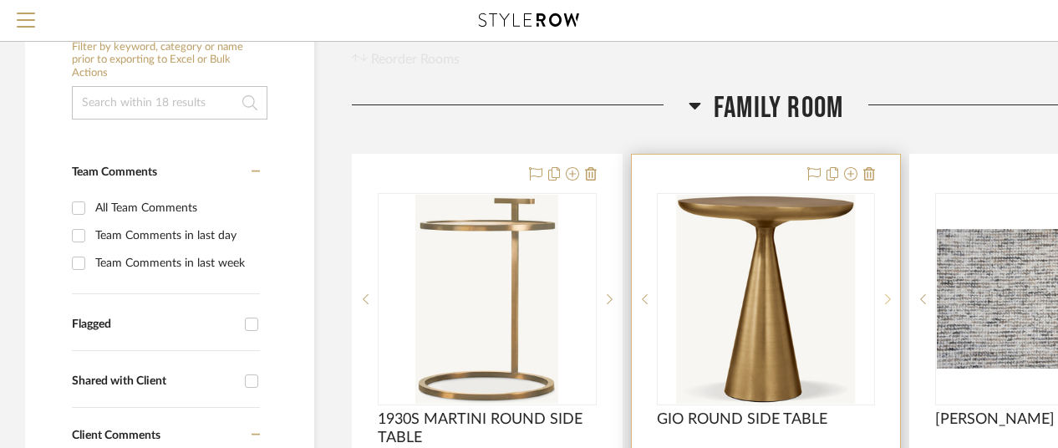
scroll to position [251, 0]
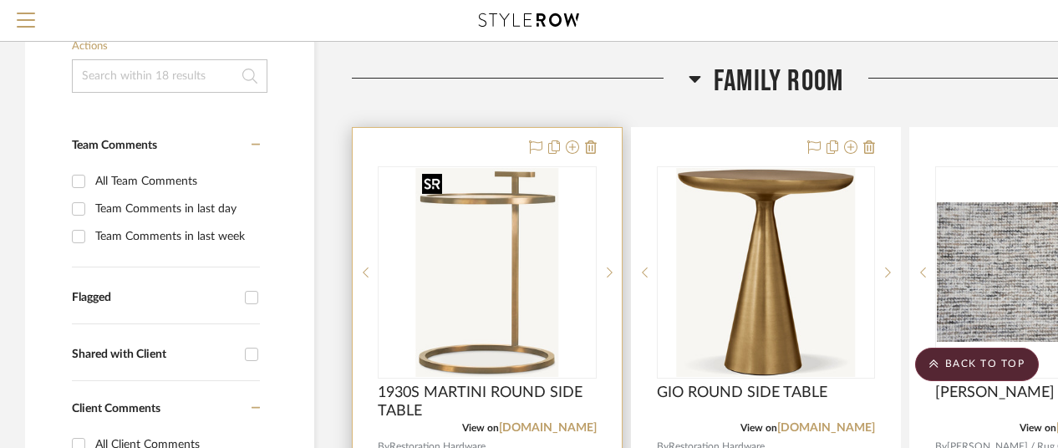
click at [503, 305] on img "0" at bounding box center [486, 272] width 143 height 209
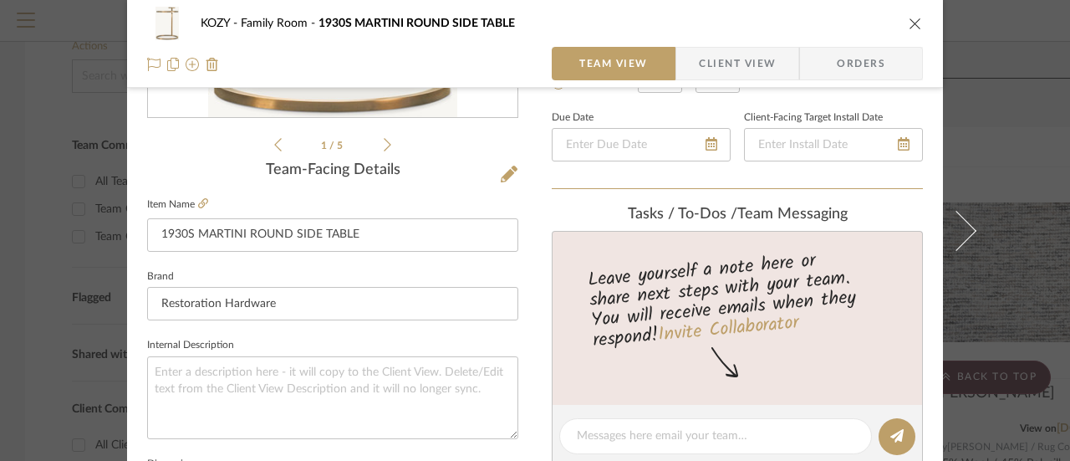
scroll to position [334, 0]
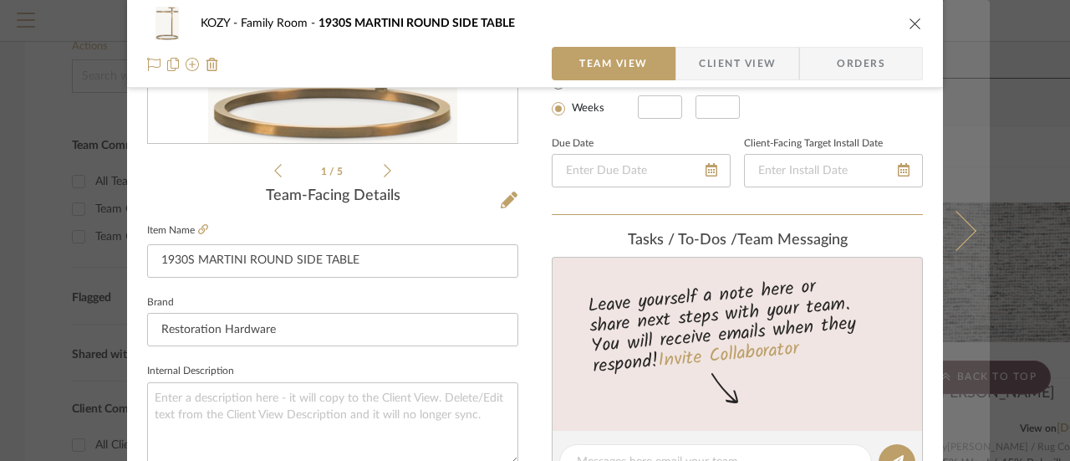
click at [956, 226] on icon at bounding box center [956, 230] width 40 height 40
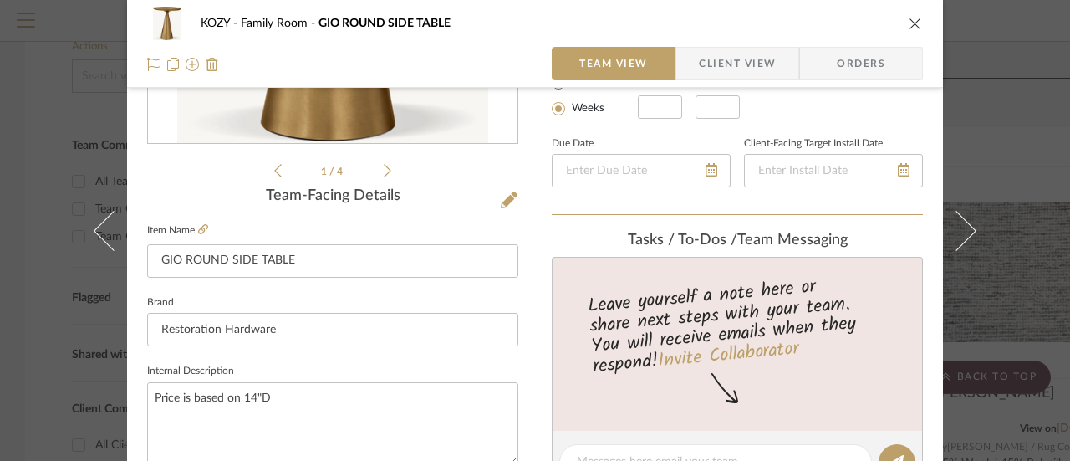
click at [956, 226] on icon at bounding box center [956, 230] width 40 height 40
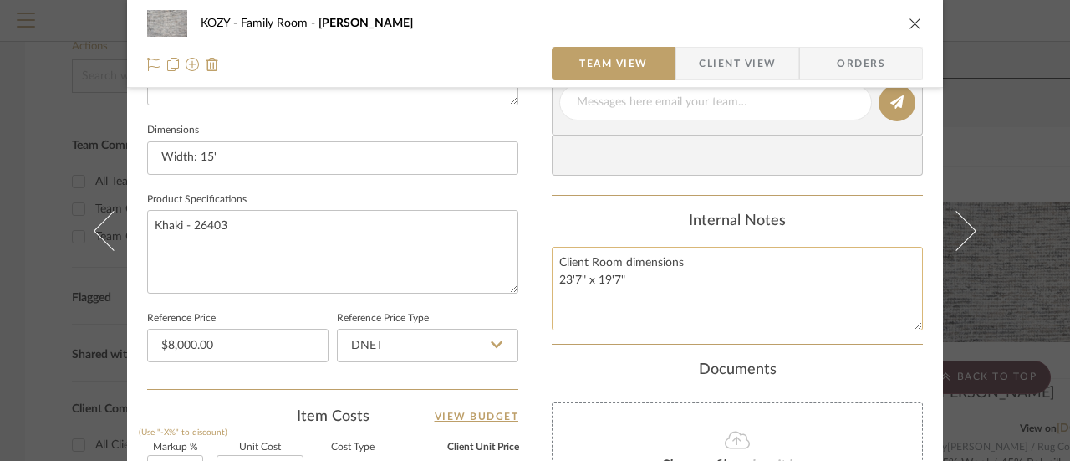
scroll to position [669, 0]
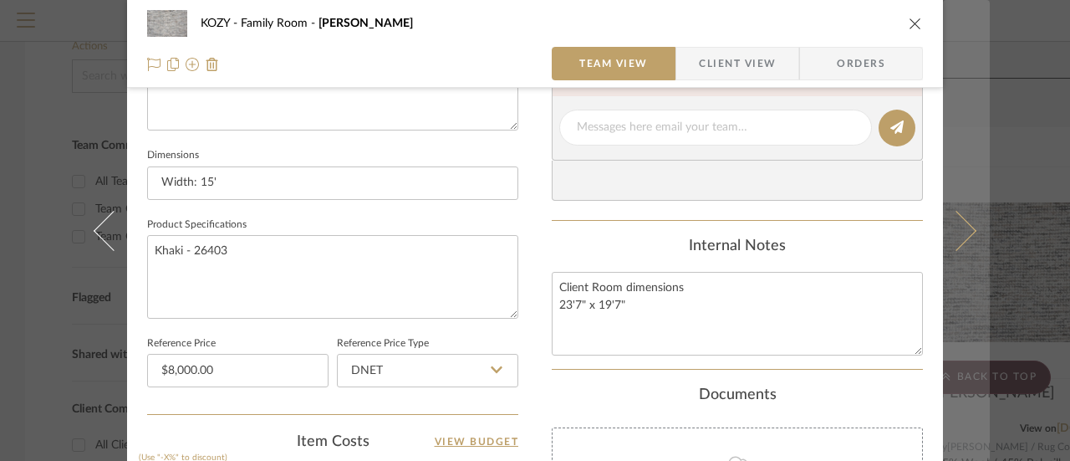
click at [968, 225] on button at bounding box center [966, 230] width 47 height 461
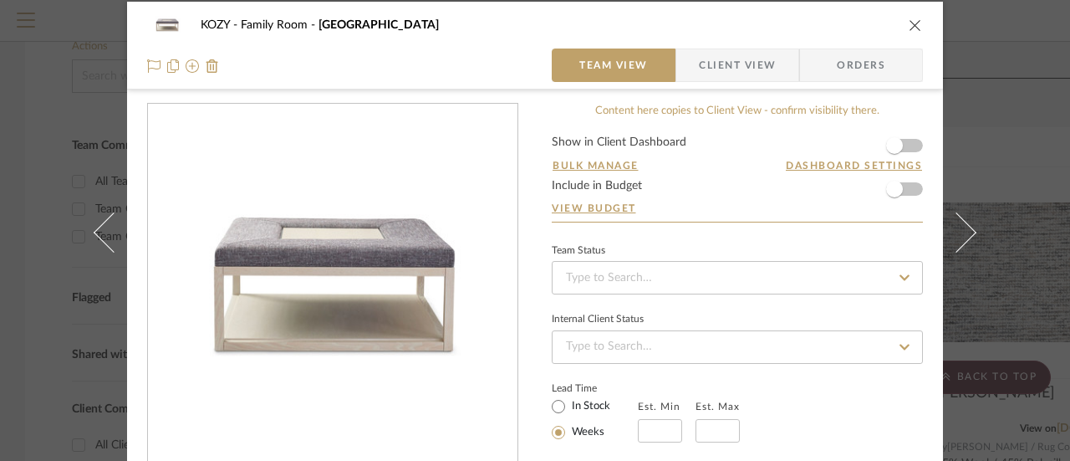
scroll to position [0, 0]
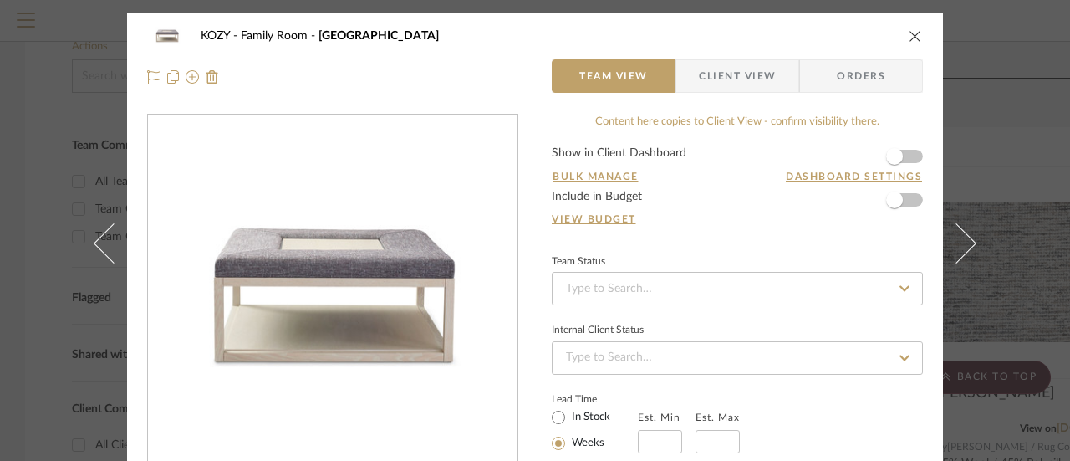
click at [908, 33] on icon "close" at bounding box center [914, 35] width 13 height 13
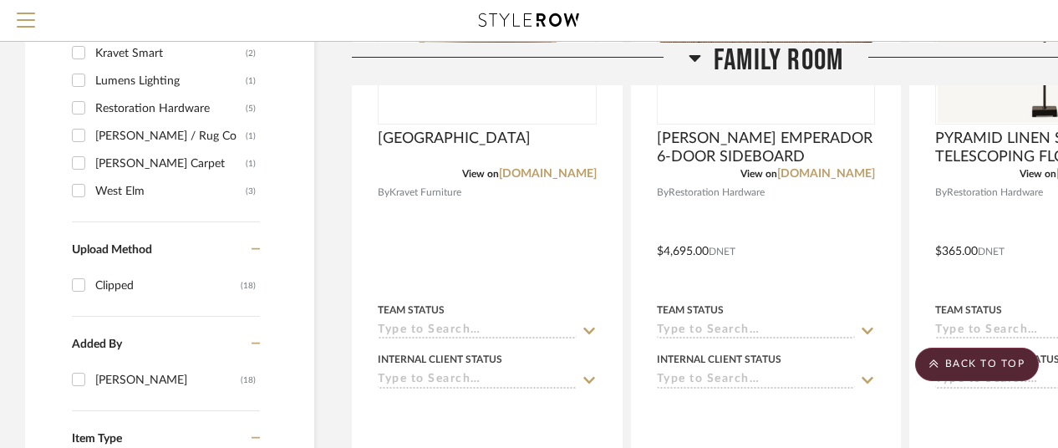
scroll to position [1254, 0]
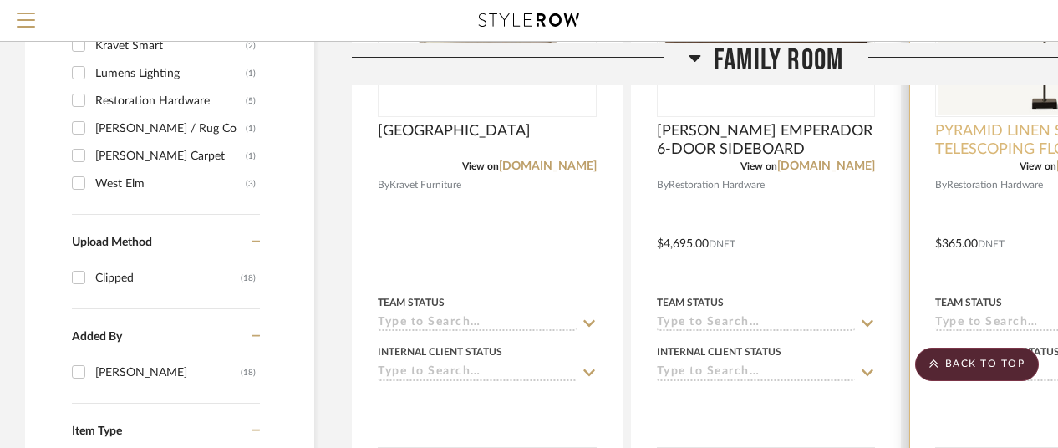
click at [990, 139] on span "PYRAMID LINEN SHADE TELESCOPING FLOOR LAMP" at bounding box center [1044, 140] width 219 height 37
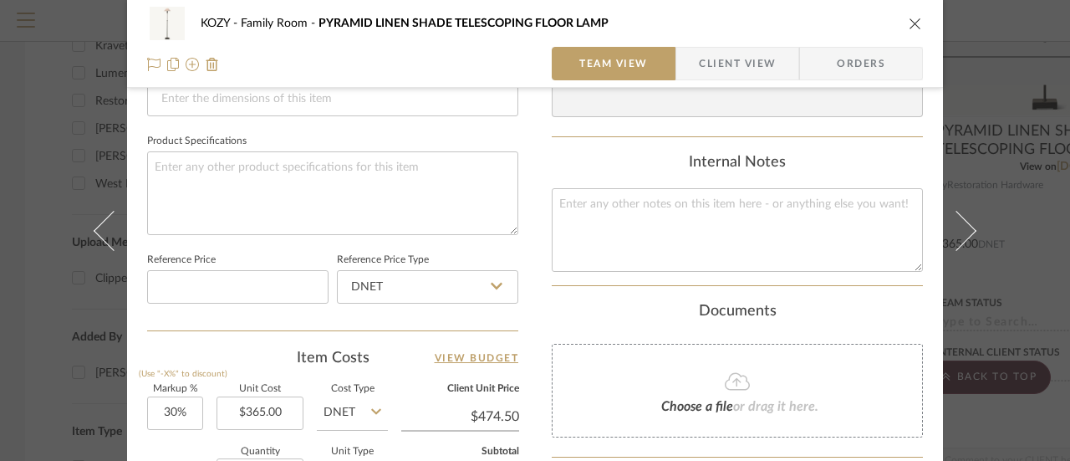
scroll to position [836, 0]
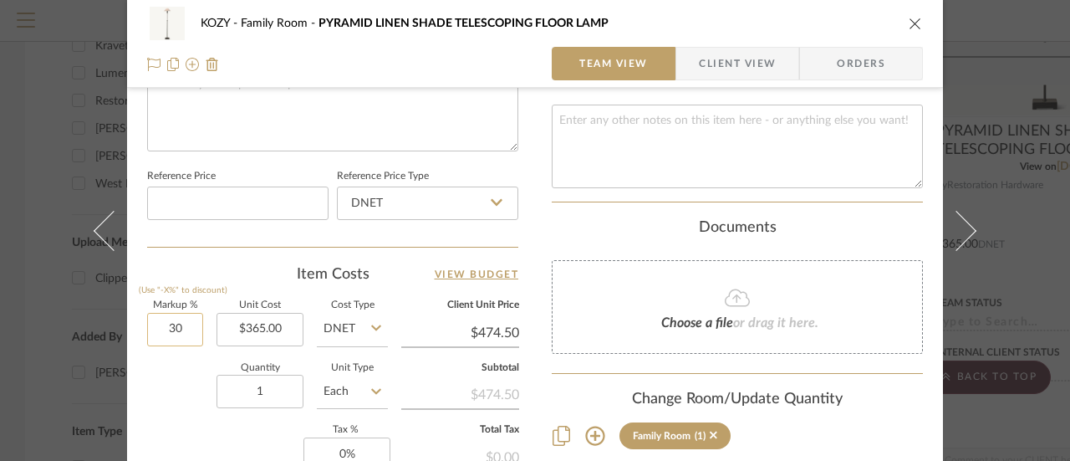
click at [170, 325] on input "30" at bounding box center [175, 329] width 56 height 33
type input "20%"
type input "365.00"
type input "$438.00"
type input "$430.00"
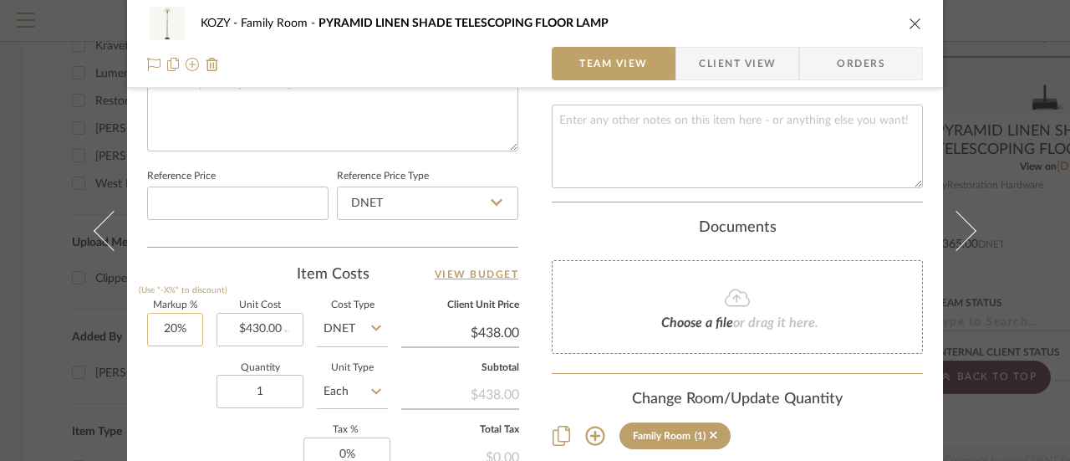
type input "$516.00"
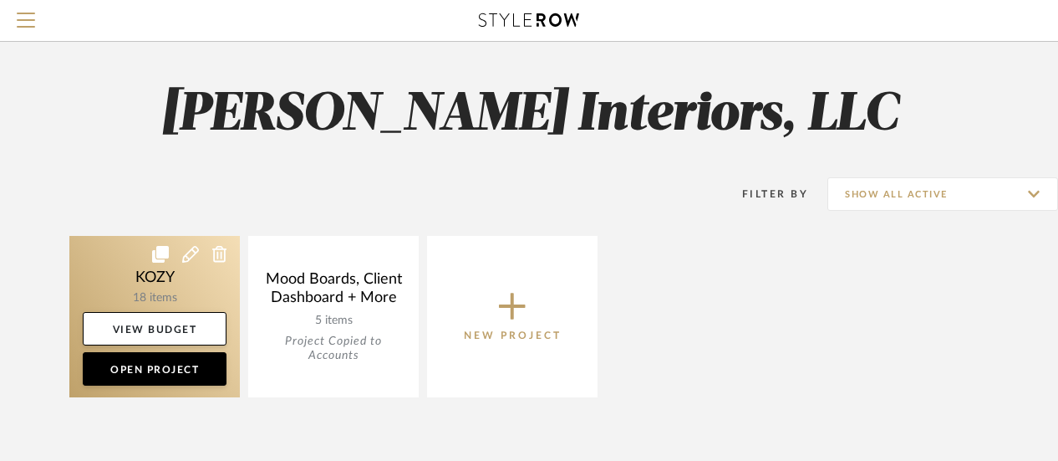
click at [183, 290] on link at bounding box center [154, 316] width 170 height 161
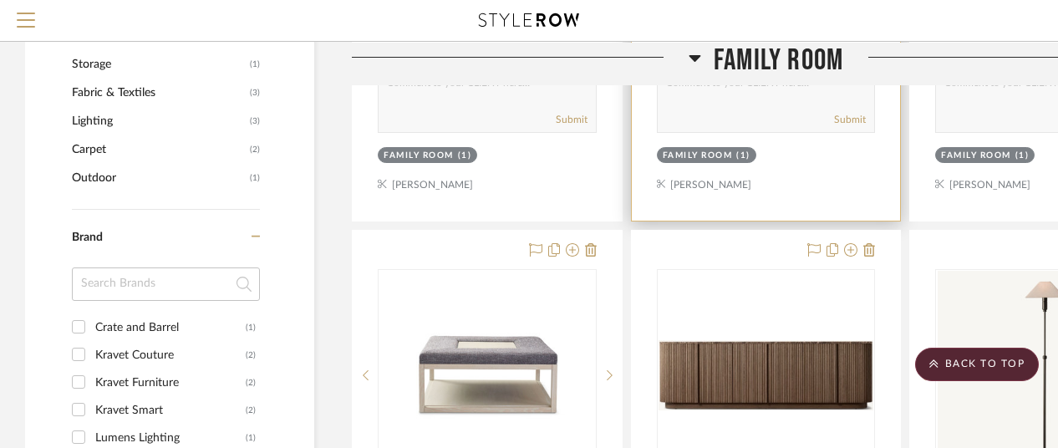
scroll to position [1003, 0]
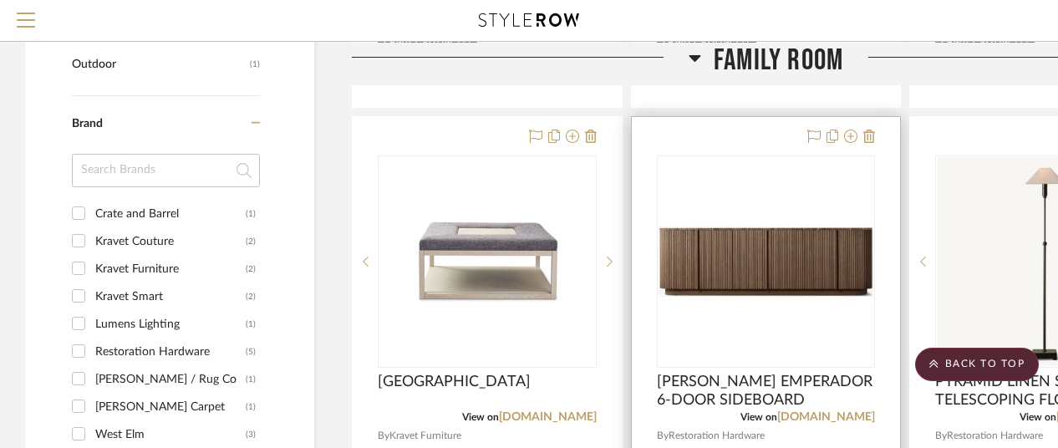
click at [781, 261] on img "0" at bounding box center [767, 261] width 216 height 70
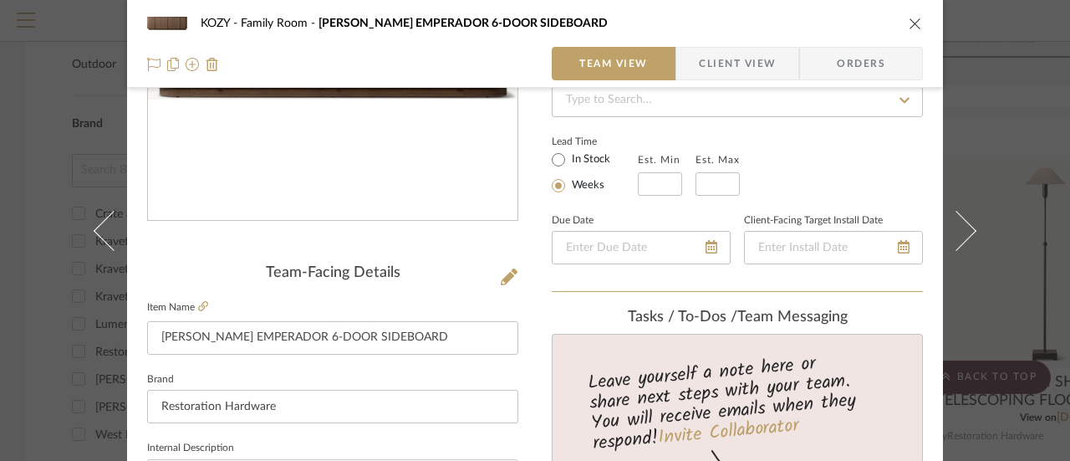
scroll to position [251, 0]
